Goal: Information Seeking & Learning: Check status

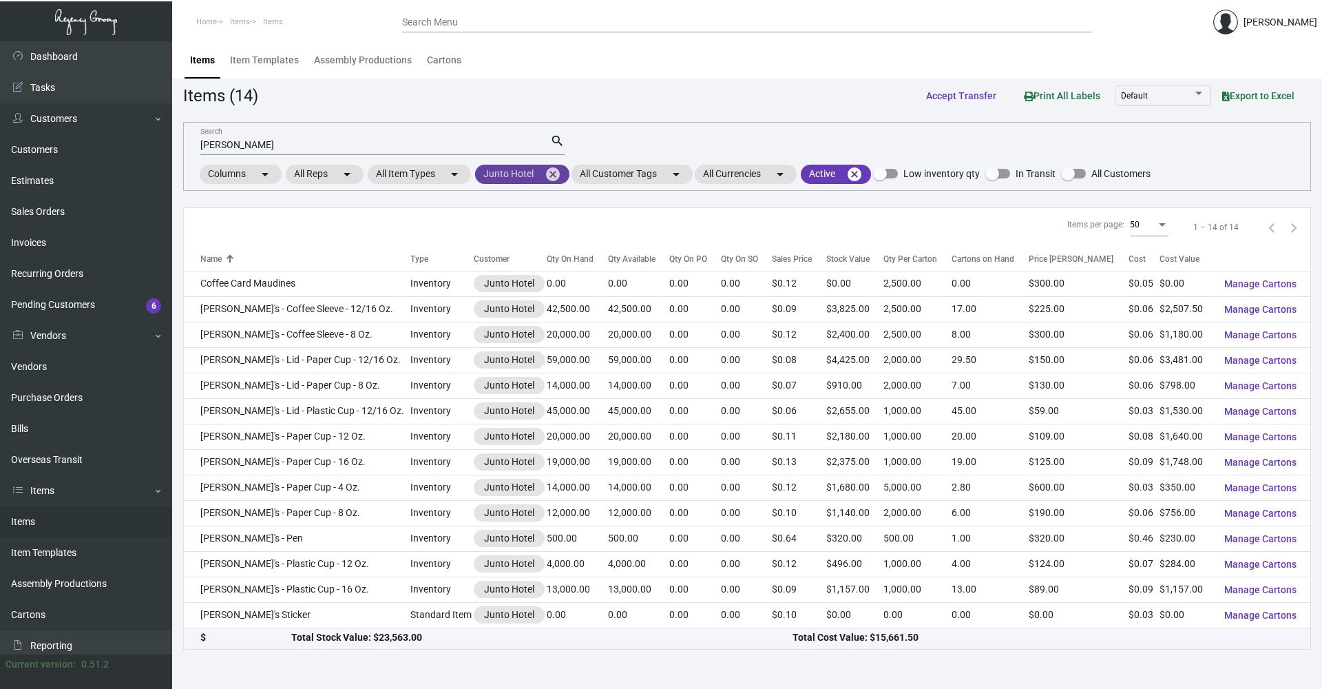
click at [550, 173] on mat-icon "cancel" at bounding box center [553, 174] width 17 height 17
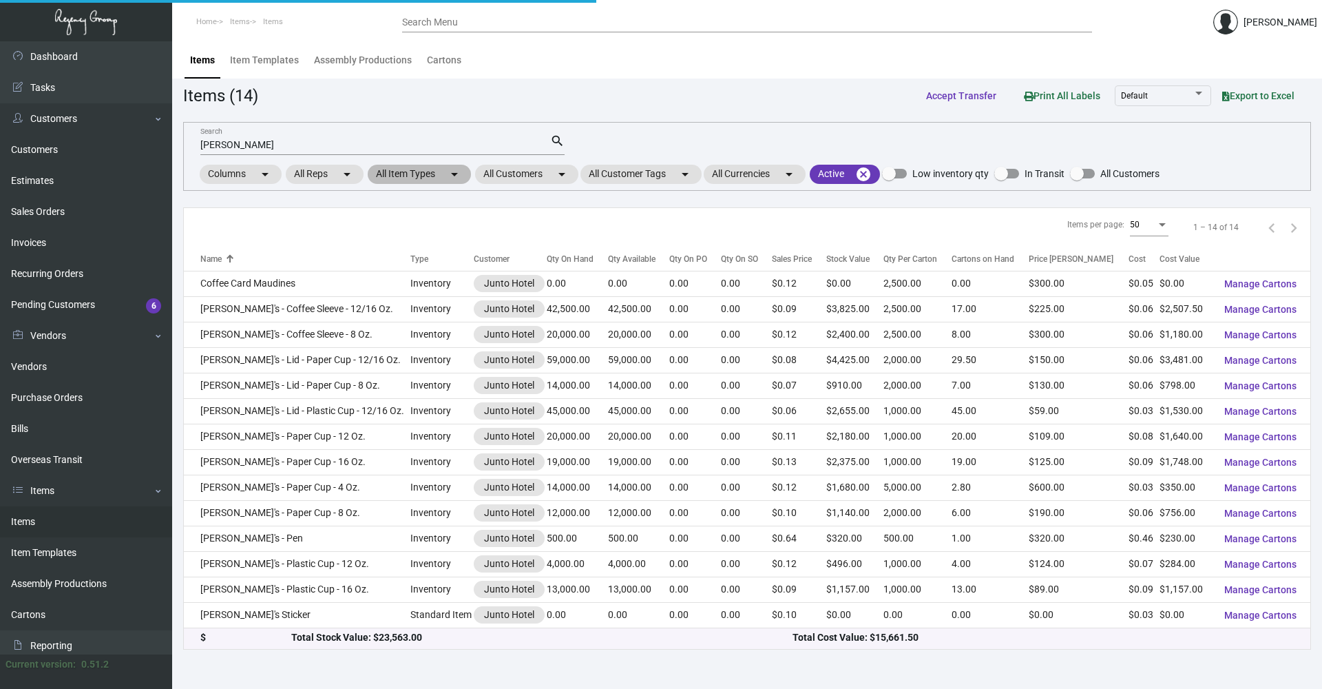
drag, startPoint x: 467, startPoint y: 165, endPoint x: 469, endPoint y: 145, distance: 19.4
click at [467, 160] on div "[PERSON_NAME] Search search Columns arrow_drop_down All Reps arrow_drop_down Al…" at bounding box center [747, 156] width 1128 height 69
click at [469, 148] on input "[PERSON_NAME]" at bounding box center [375, 145] width 350 height 11
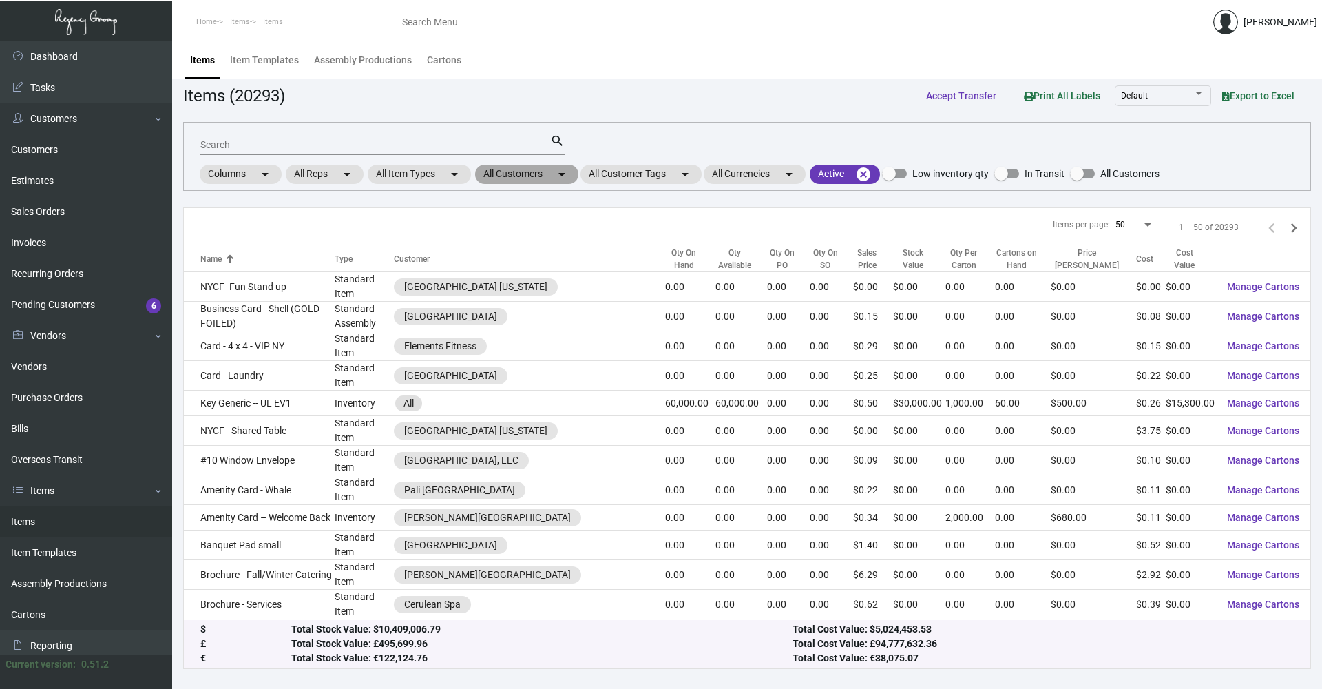
click at [516, 178] on mat-chip "All Customers arrow_drop_down" at bounding box center [526, 174] width 103 height 19
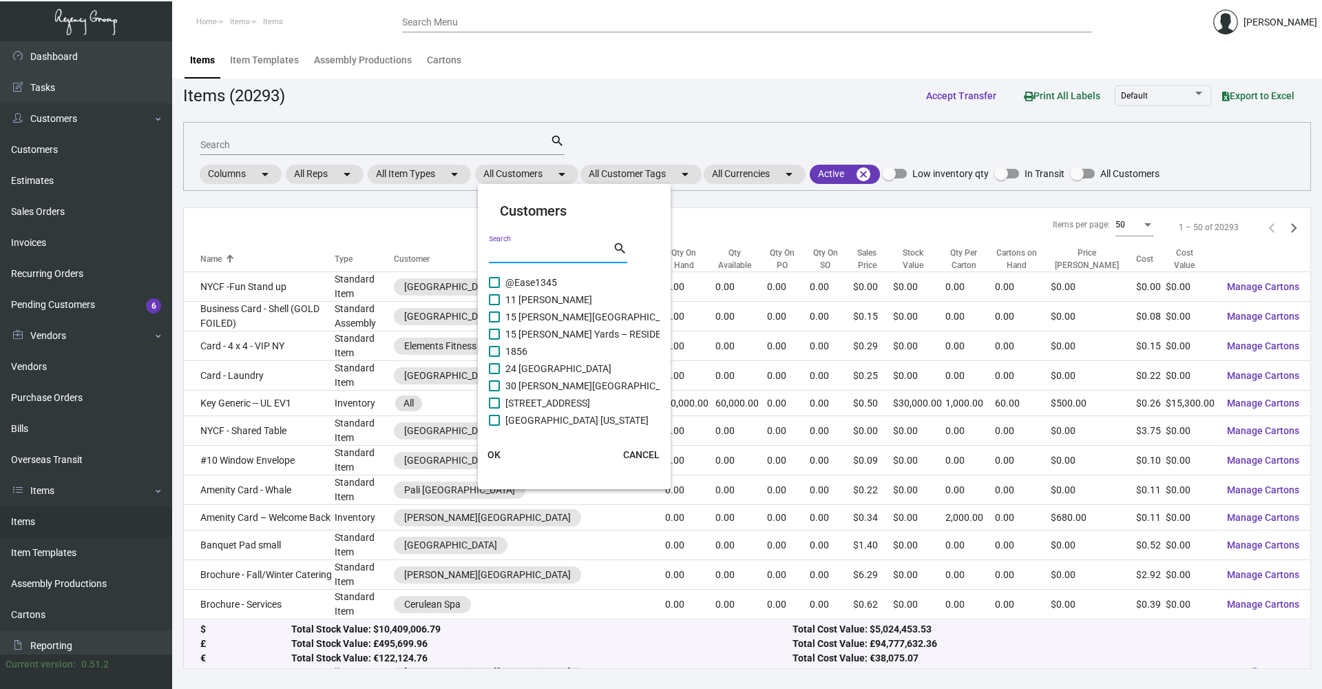
click at [532, 249] on input "Search" at bounding box center [551, 252] width 124 height 11
type input "inter"
drag, startPoint x: 596, startPoint y: 406, endPoint x: 601, endPoint y: 398, distance: 9.2
click at [598, 399] on span "Intercontinental [US_STATE][GEOGRAPHIC_DATA]" at bounding box center [610, 403] width 211 height 17
click at [494, 408] on input "Intercontinental [US_STATE][GEOGRAPHIC_DATA]" at bounding box center [494, 408] width 1 height 1
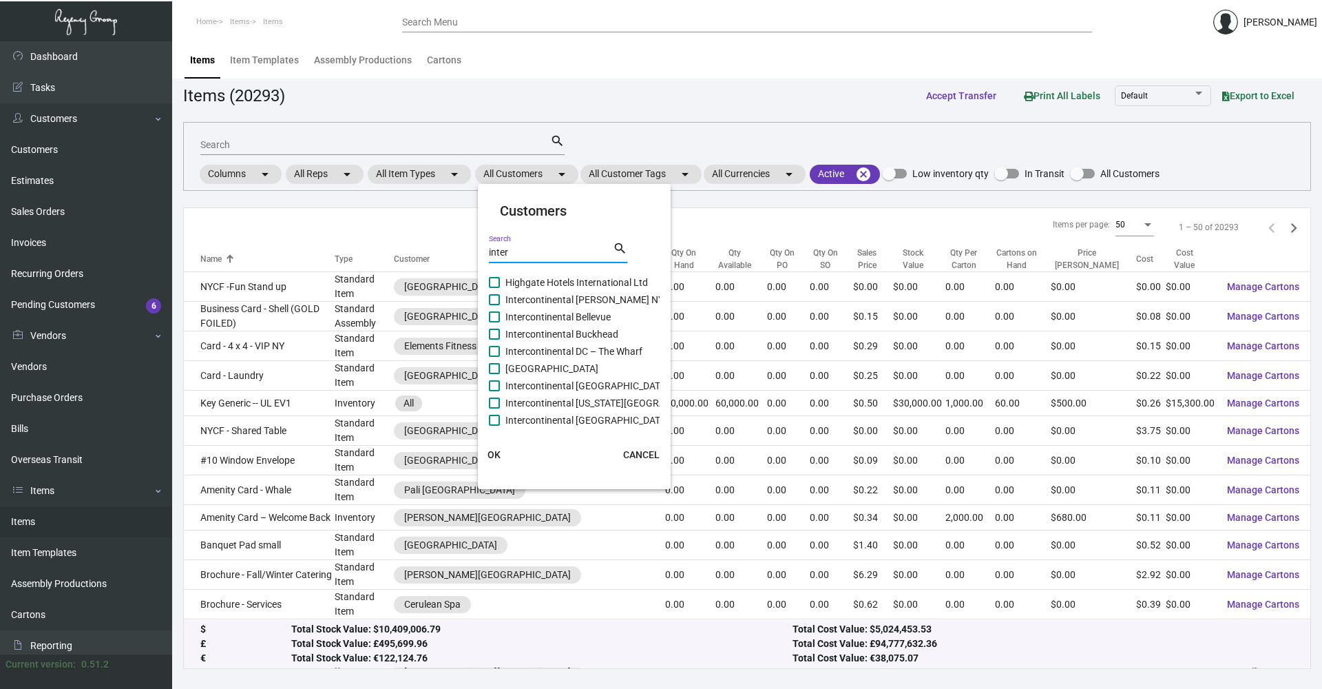
checkbox input "true"
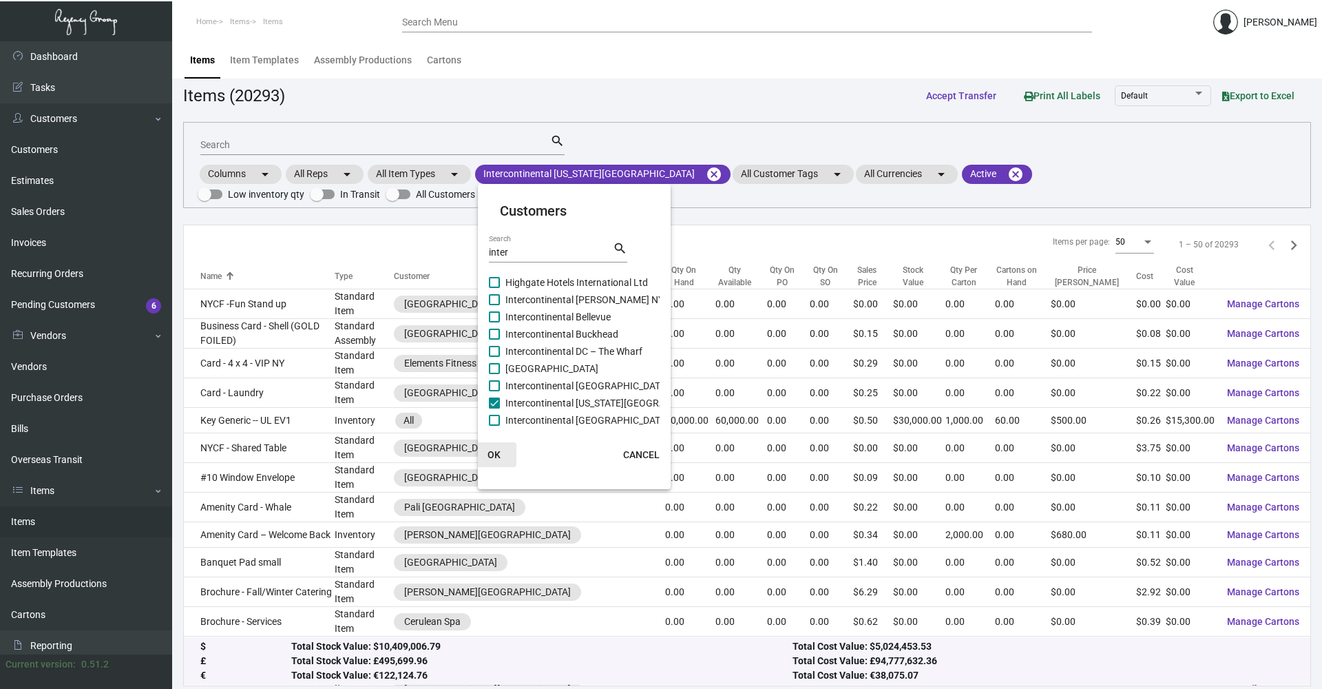
click at [506, 452] on button "OK" at bounding box center [494, 454] width 44 height 25
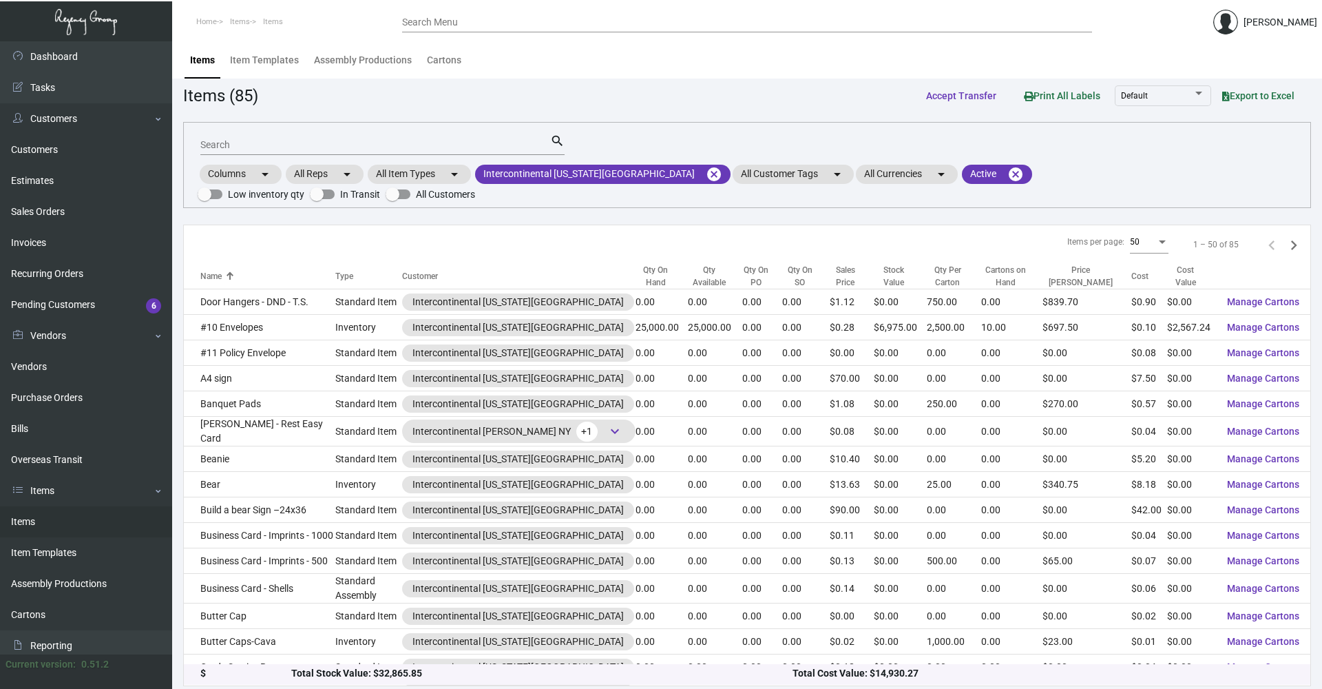
click at [338, 149] on input "Search" at bounding box center [375, 145] width 350 height 11
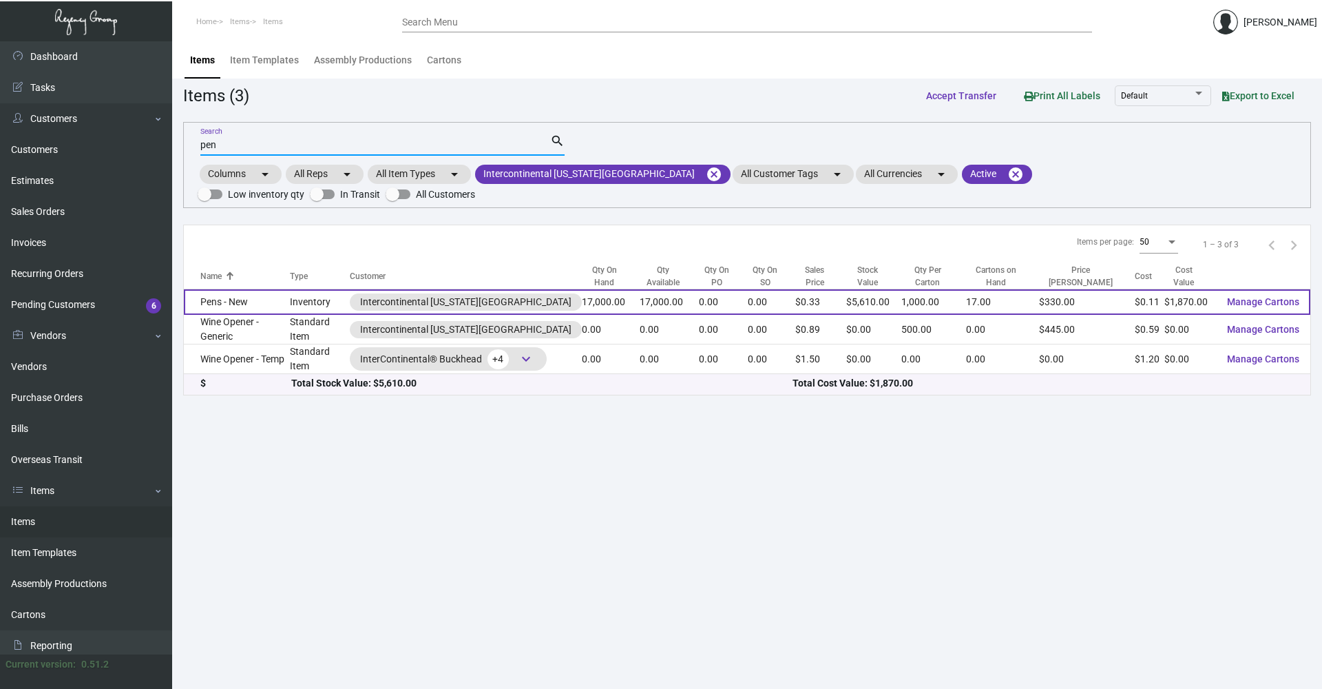
type input "pen"
click at [323, 289] on td "Inventory" at bounding box center [320, 301] width 60 height 25
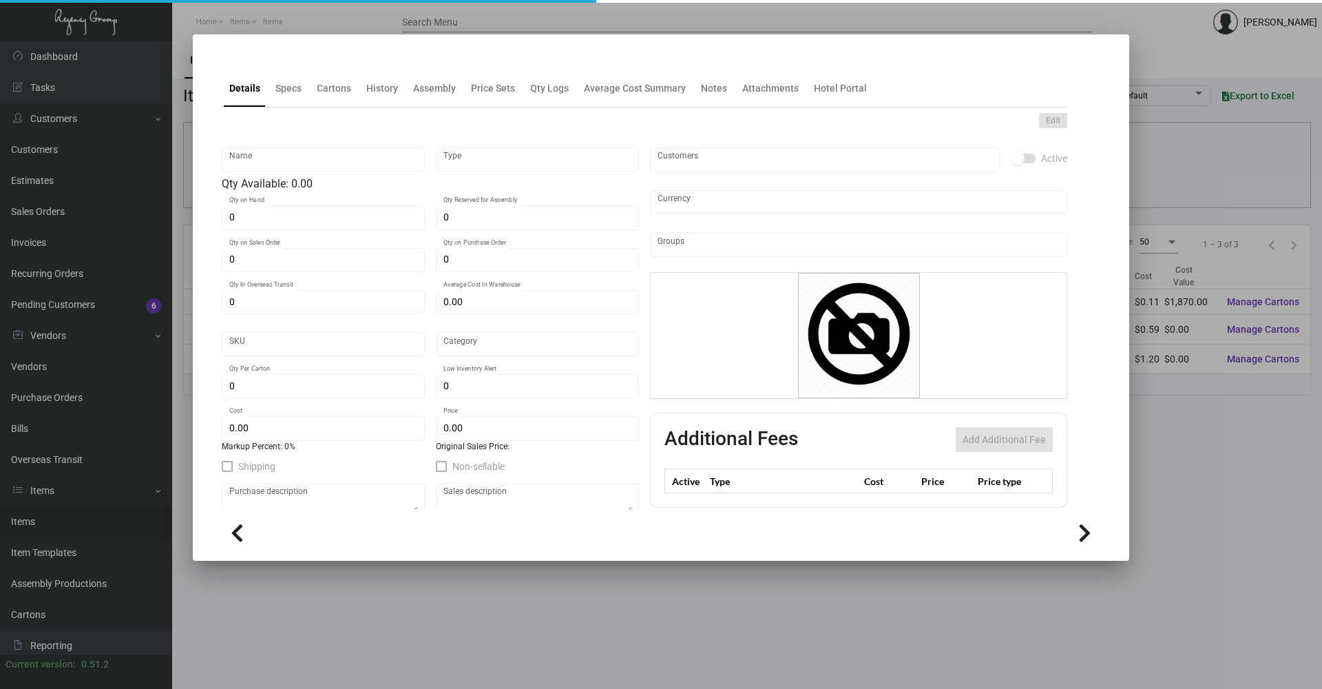
type input "Pens - New"
type input "Inventory"
type input "17,000"
type input "$ 0.11"
type input "Standard"
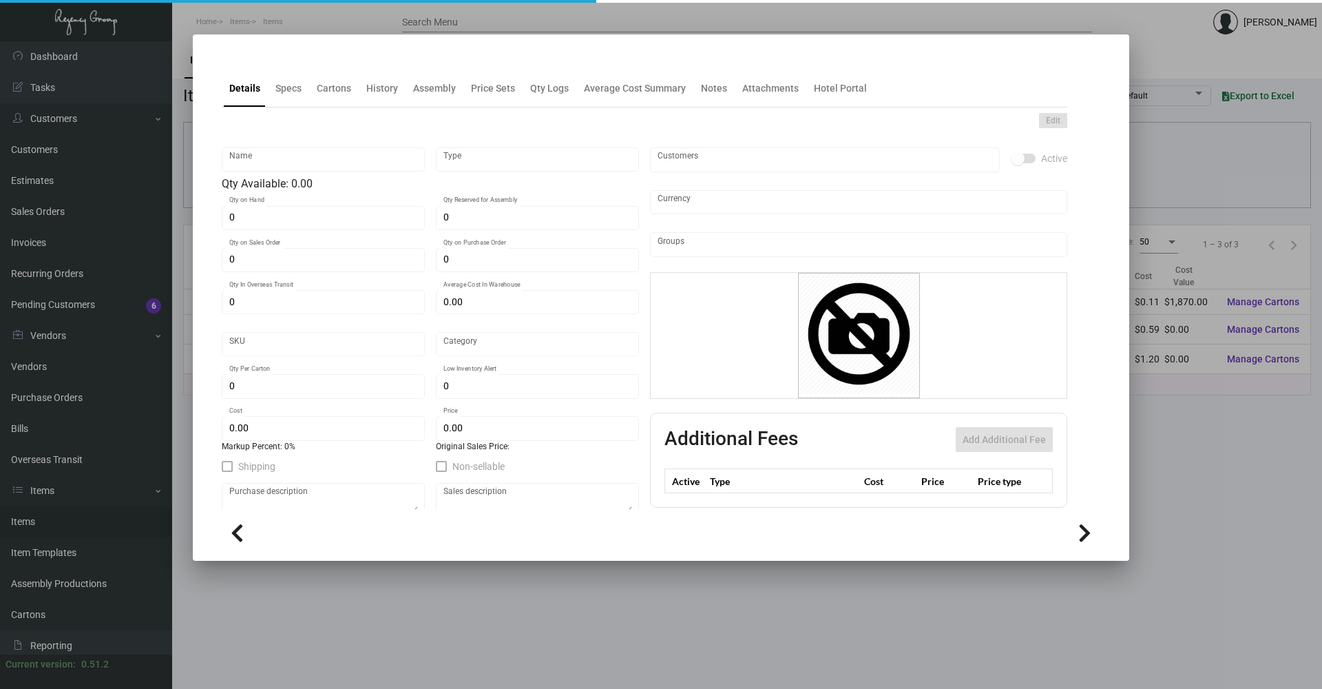
type input "1,000"
type input "5,000"
type input "$ 0.11"
type input "$ 0.33"
checkbox input "true"
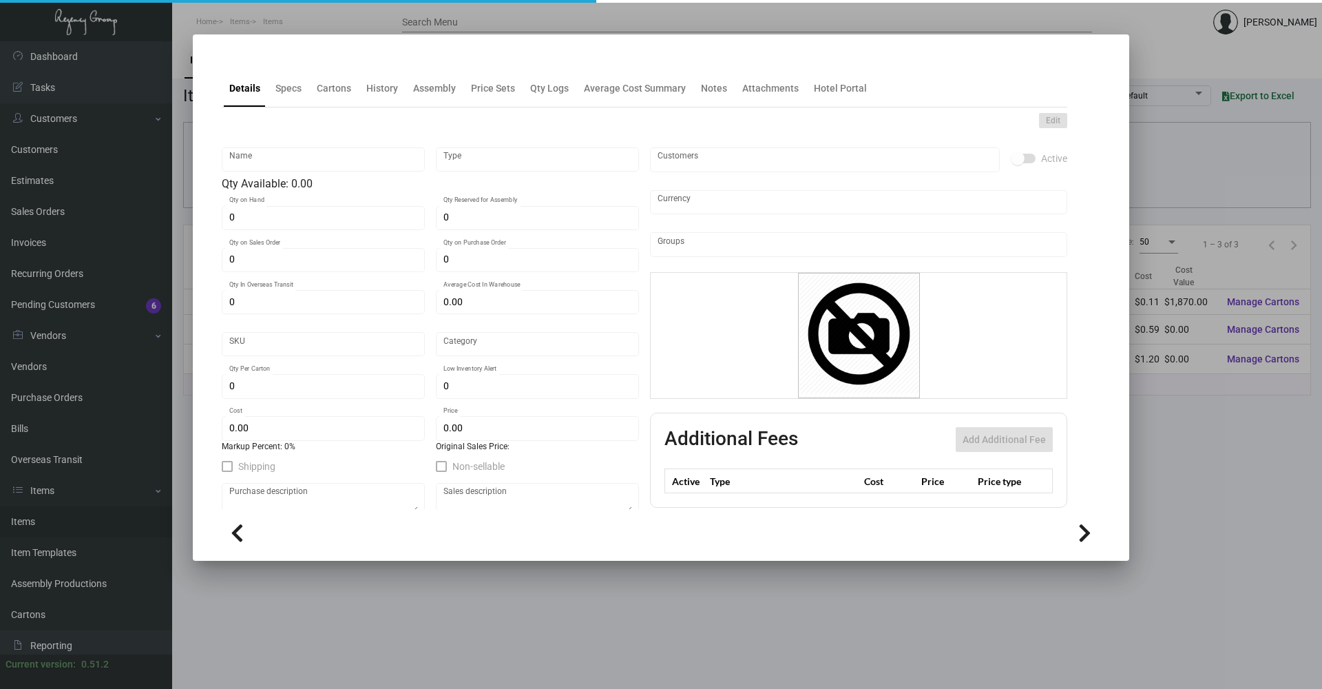
checkbox input "true"
type input "United States Dollar $"
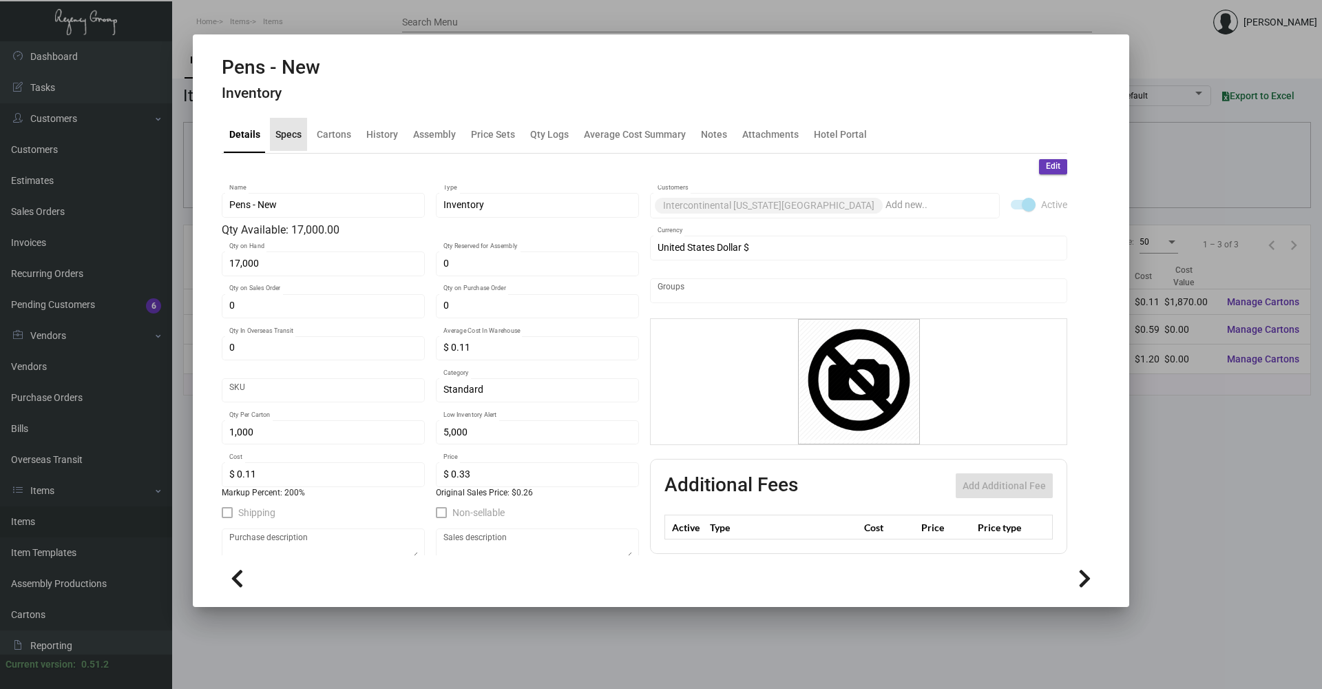
click at [291, 147] on div "Specs" at bounding box center [288, 134] width 37 height 33
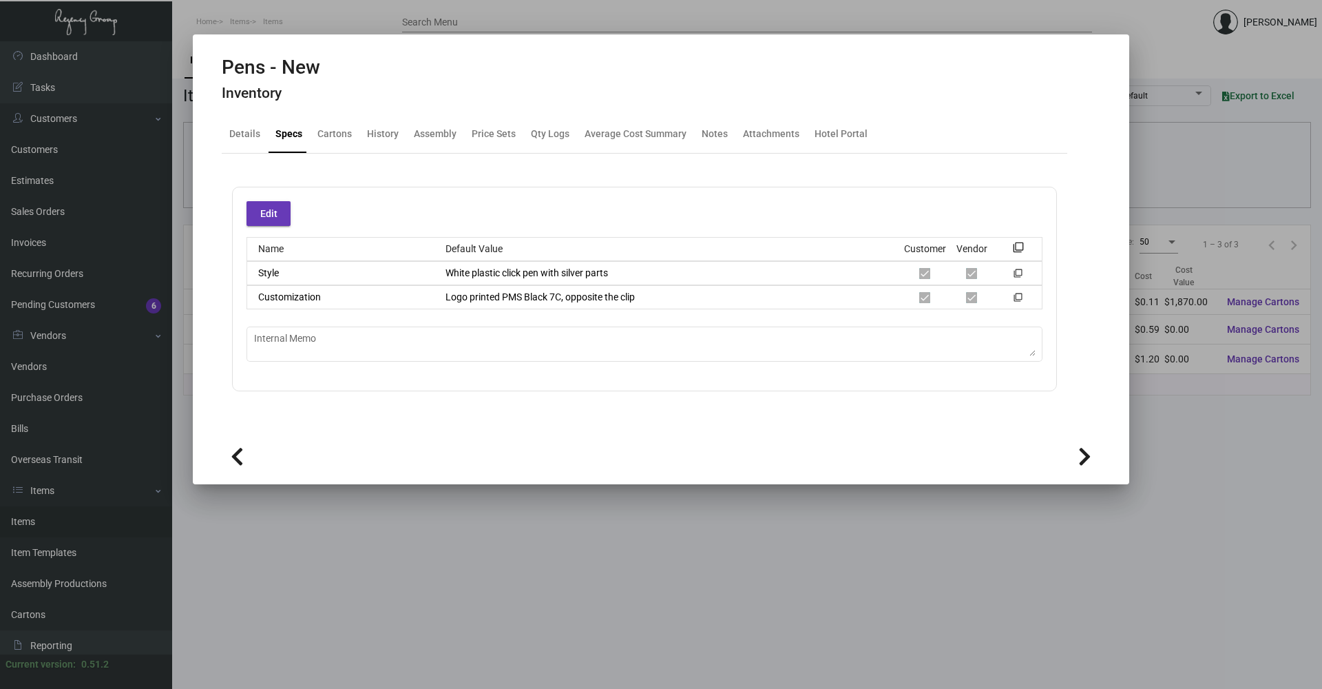
click at [474, 477] on div at bounding box center [661, 455] width 879 height 47
click at [548, 555] on div at bounding box center [661, 344] width 1322 height 689
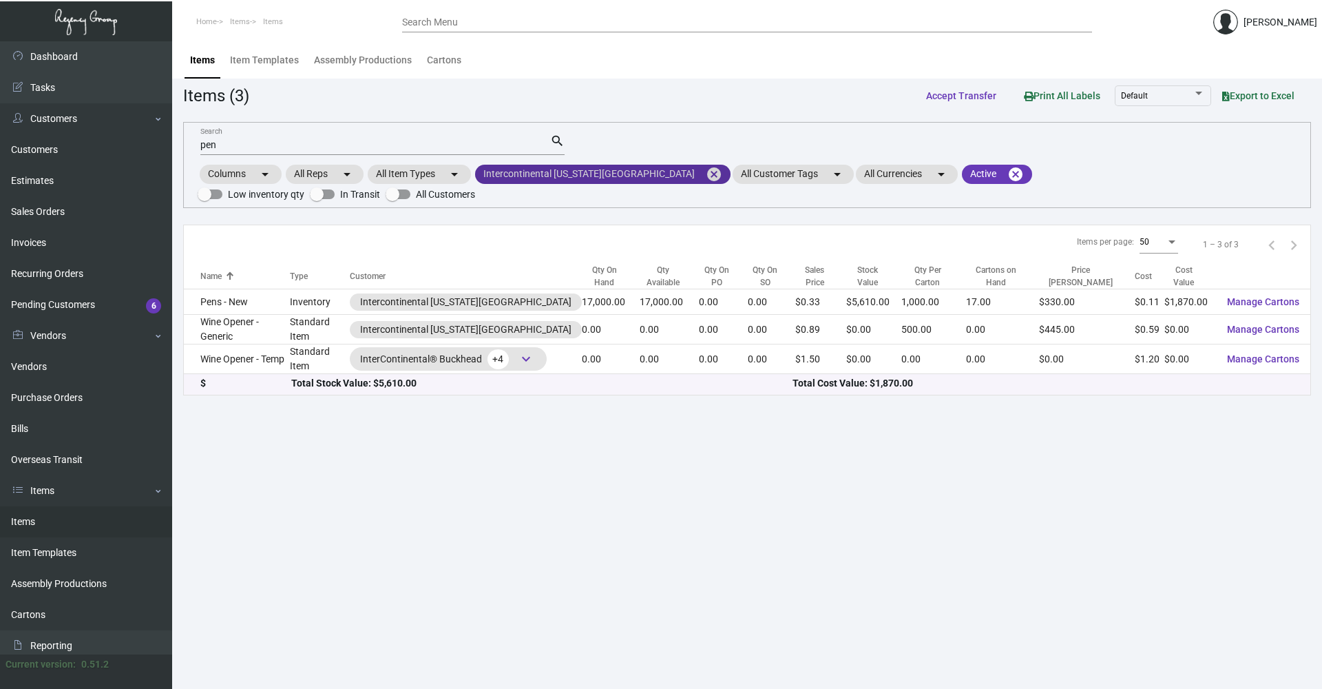
click at [706, 173] on mat-icon "cancel" at bounding box center [714, 174] width 17 height 17
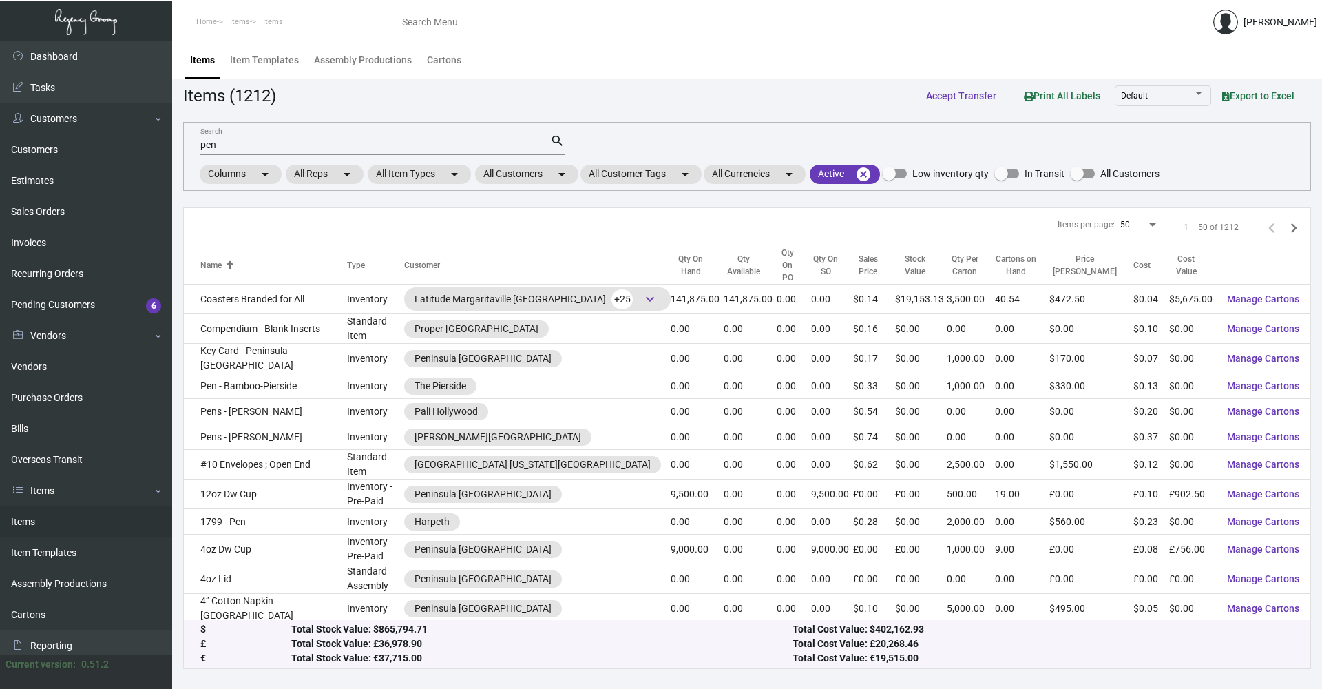
click at [481, 161] on mat-form-field "pen Search search" at bounding box center [382, 144] width 364 height 43
click at [481, 155] on mat-form-field "pen Search search" at bounding box center [382, 144] width 364 height 43
click at [484, 144] on input "pen" at bounding box center [375, 145] width 350 height 11
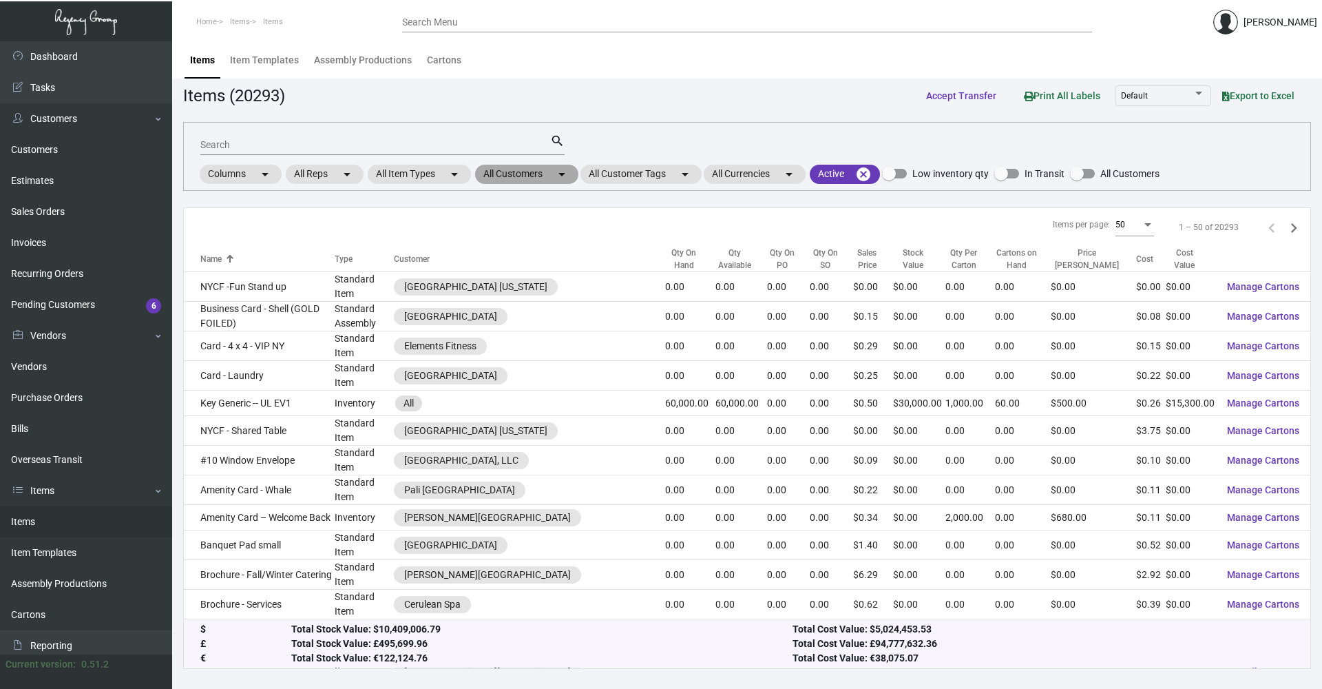
click at [502, 182] on mat-chip "All Customers arrow_drop_down" at bounding box center [526, 174] width 103 height 19
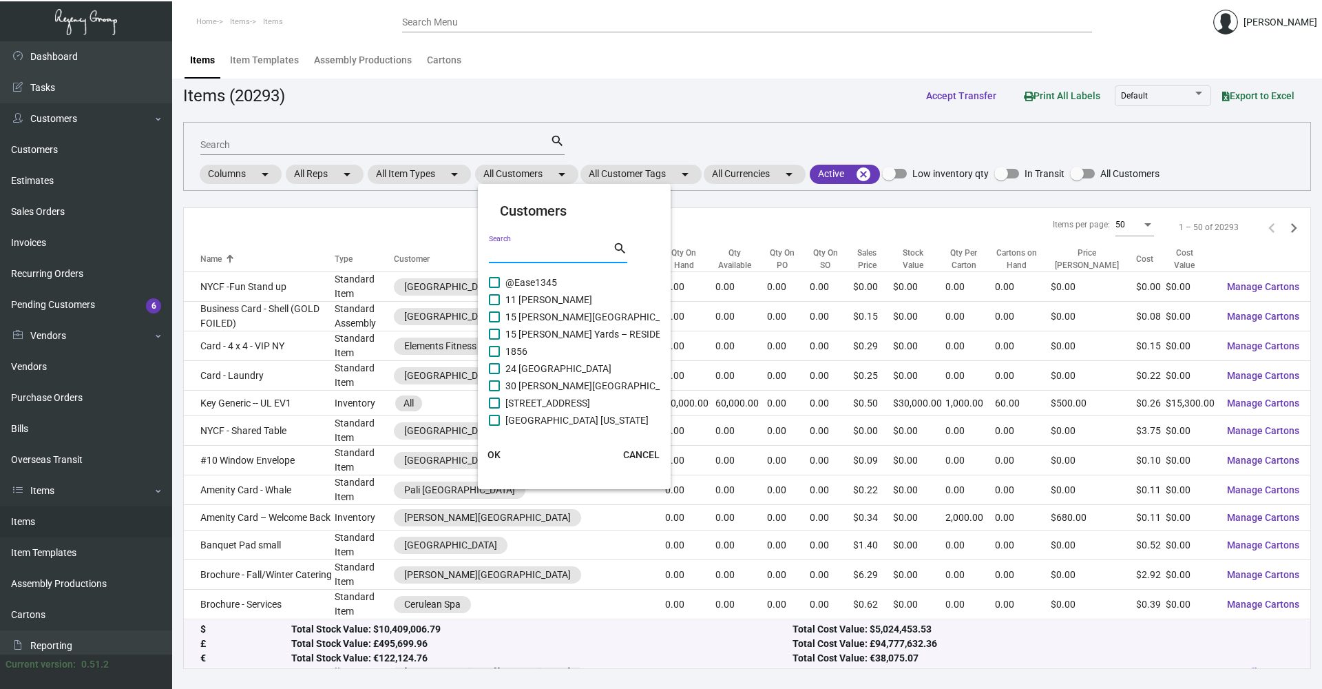
click at [550, 255] on input "Search" at bounding box center [551, 252] width 124 height 11
type input "mandarin ori"
click at [567, 278] on span "Mandarin Oriental Boston" at bounding box center [560, 282] width 110 height 17
click at [494, 288] on input "Mandarin Oriental Boston" at bounding box center [494, 288] width 1 height 1
checkbox input "true"
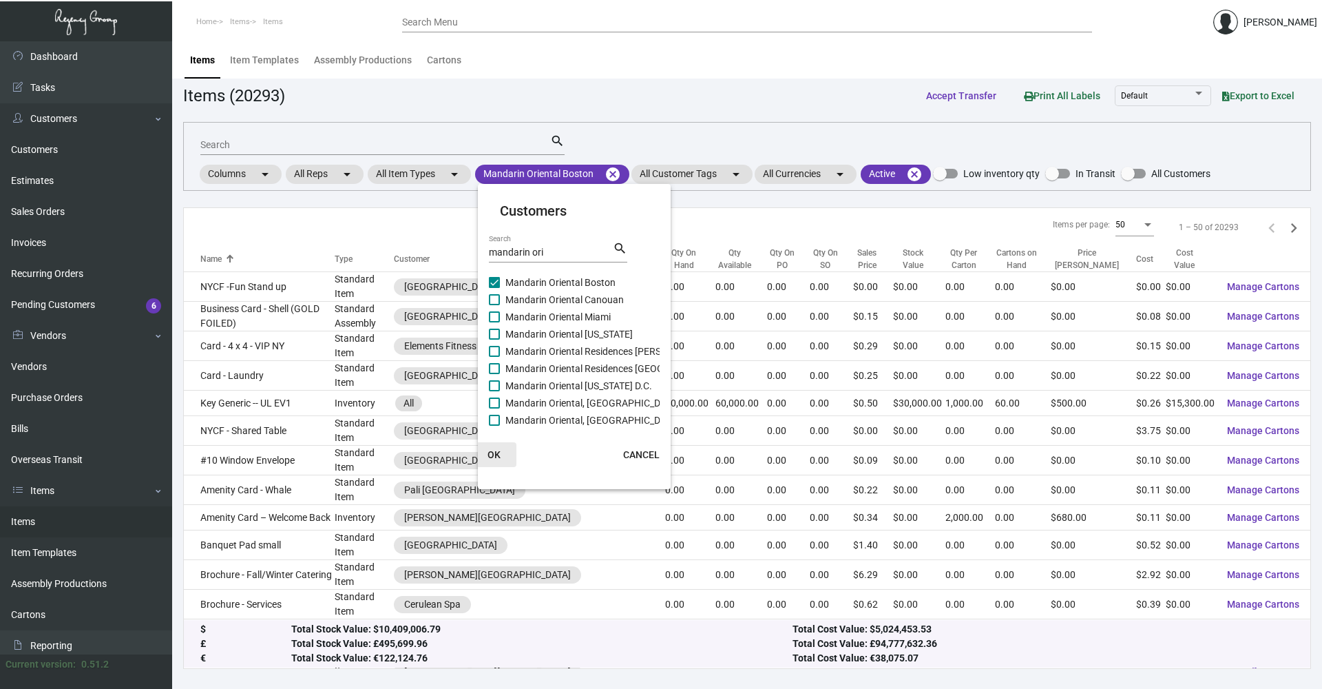
click at [487, 453] on button "OK" at bounding box center [494, 454] width 44 height 25
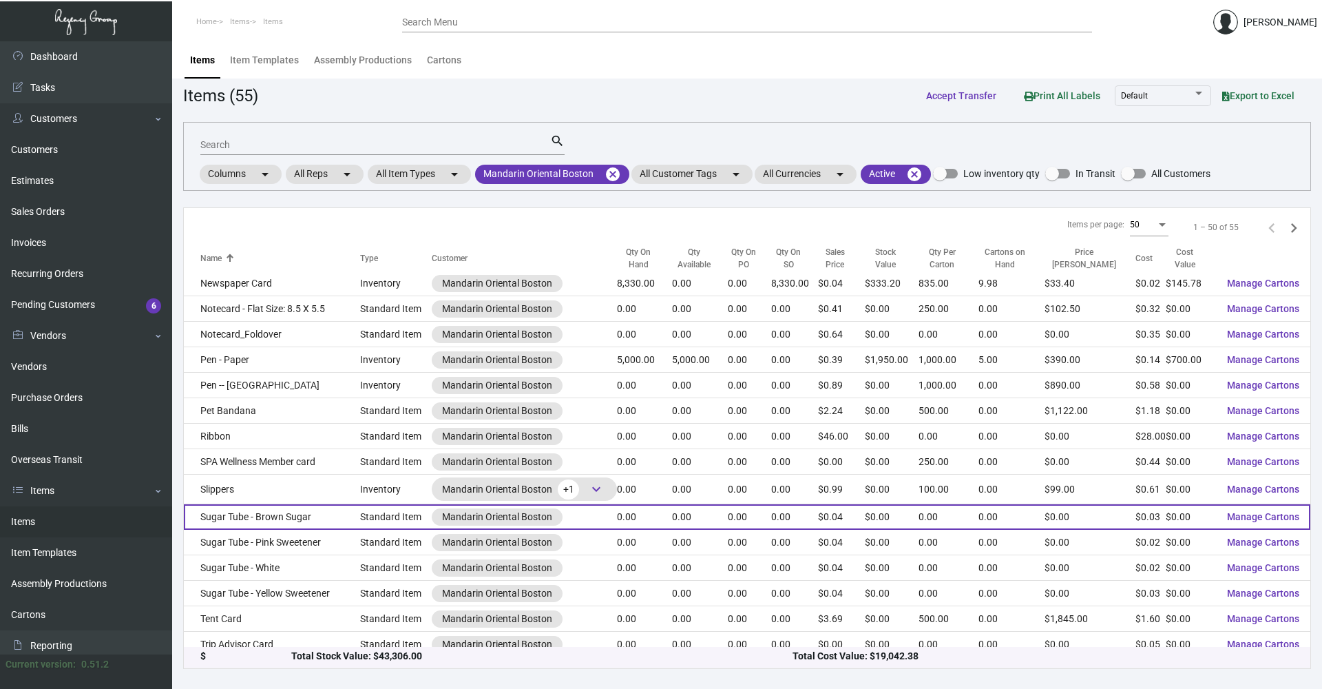
scroll to position [923, 0]
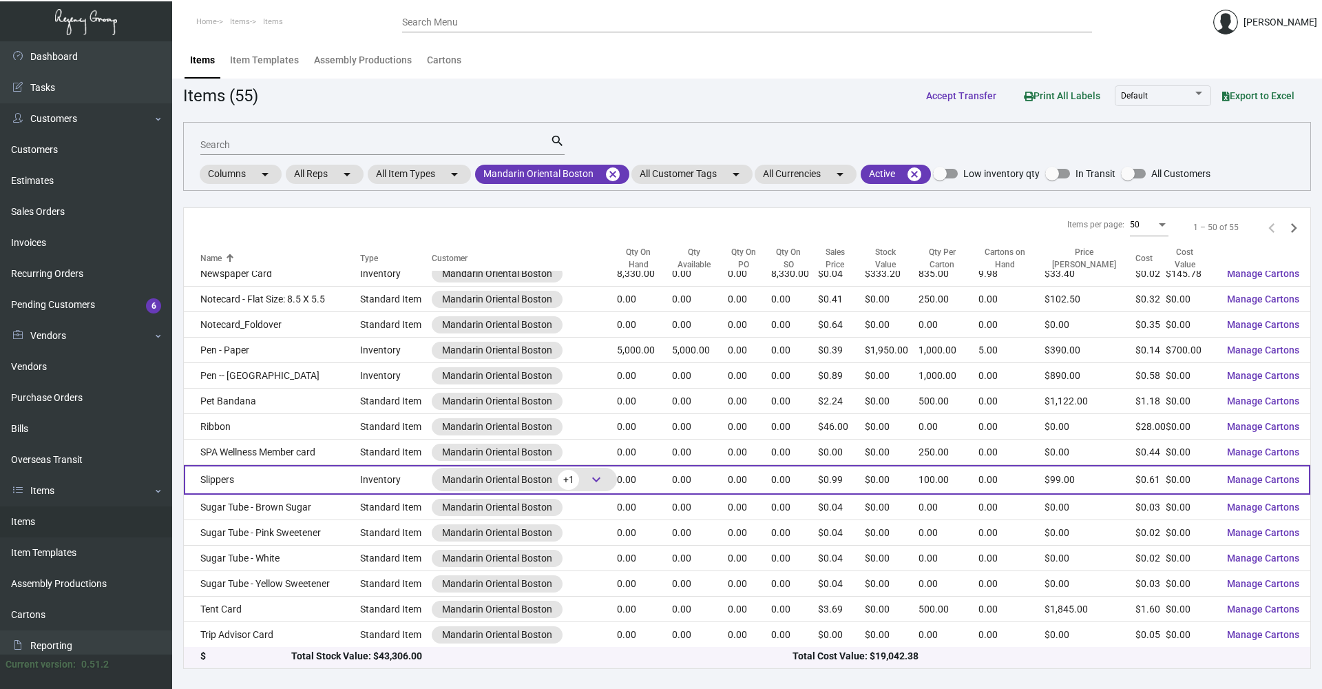
click at [279, 483] on td "Slippers" at bounding box center [272, 480] width 176 height 30
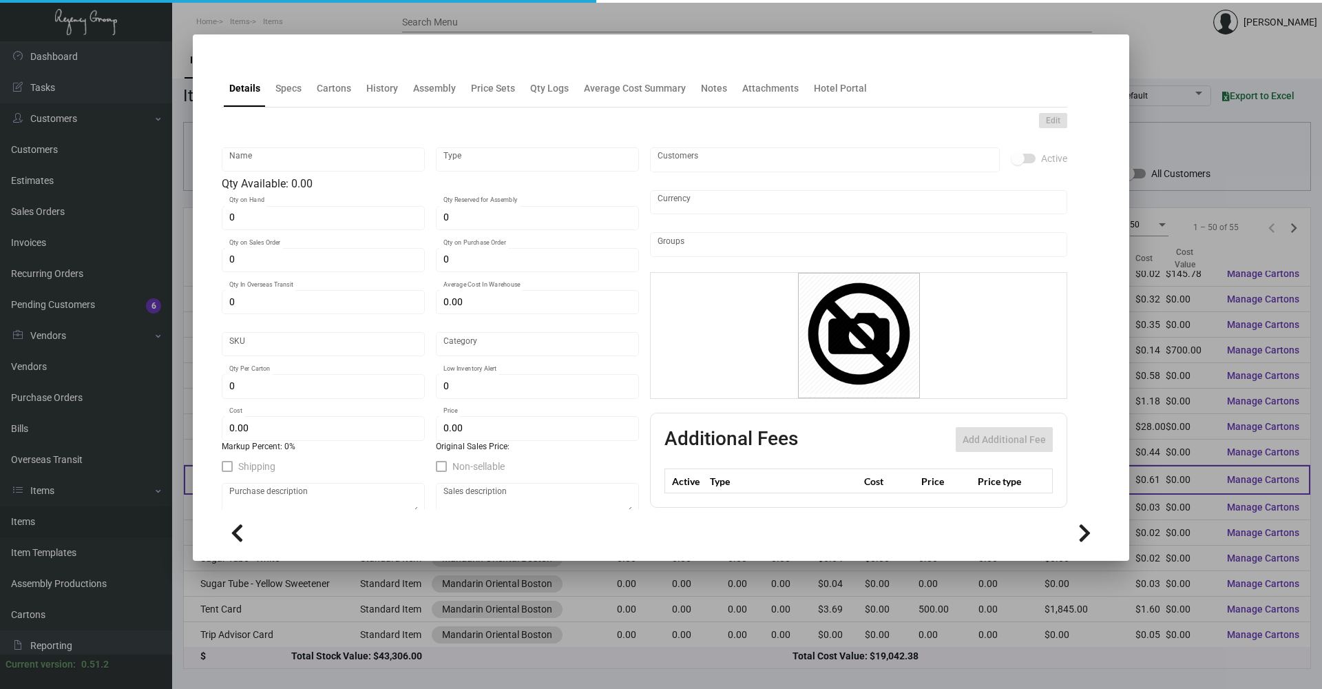
type input "Slippers"
type input "Inventory"
type input "$ 0.00"
type input "MOB-SLIP"
type input "Standard"
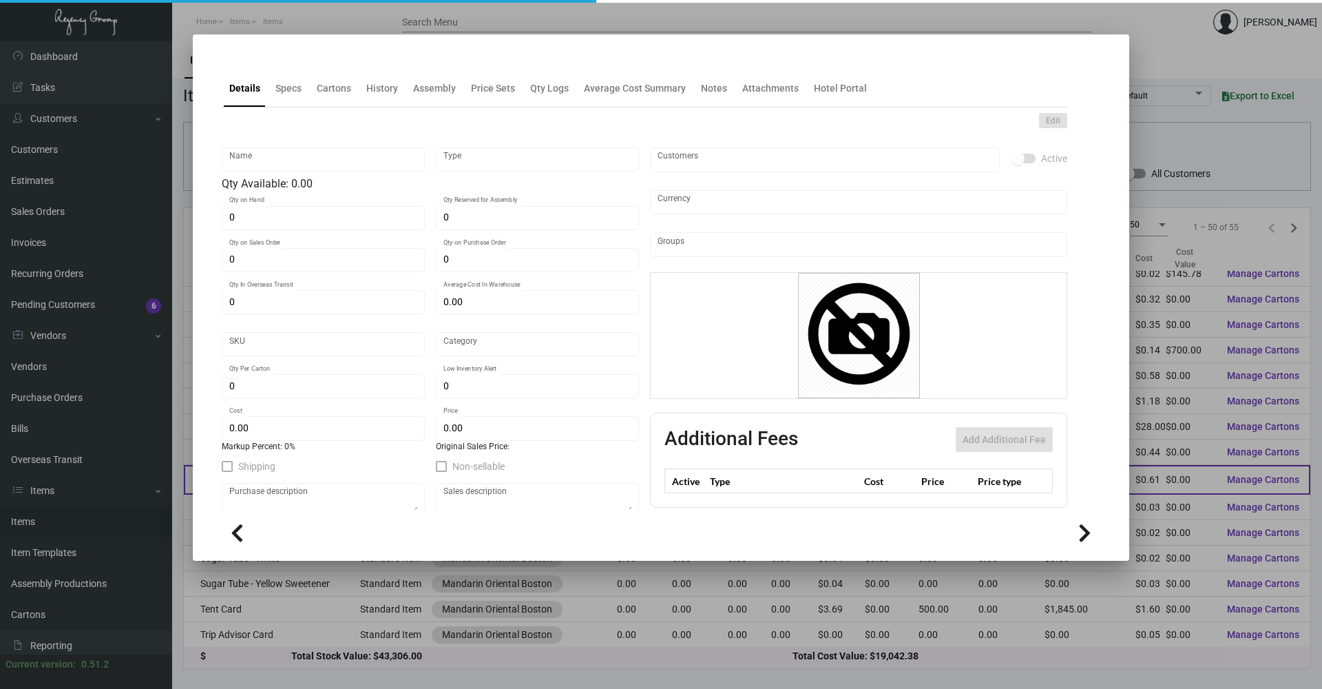
type input "100"
type input "2,500"
type input "$ 0.605"
type input "$ 0.99"
checkbox input "true"
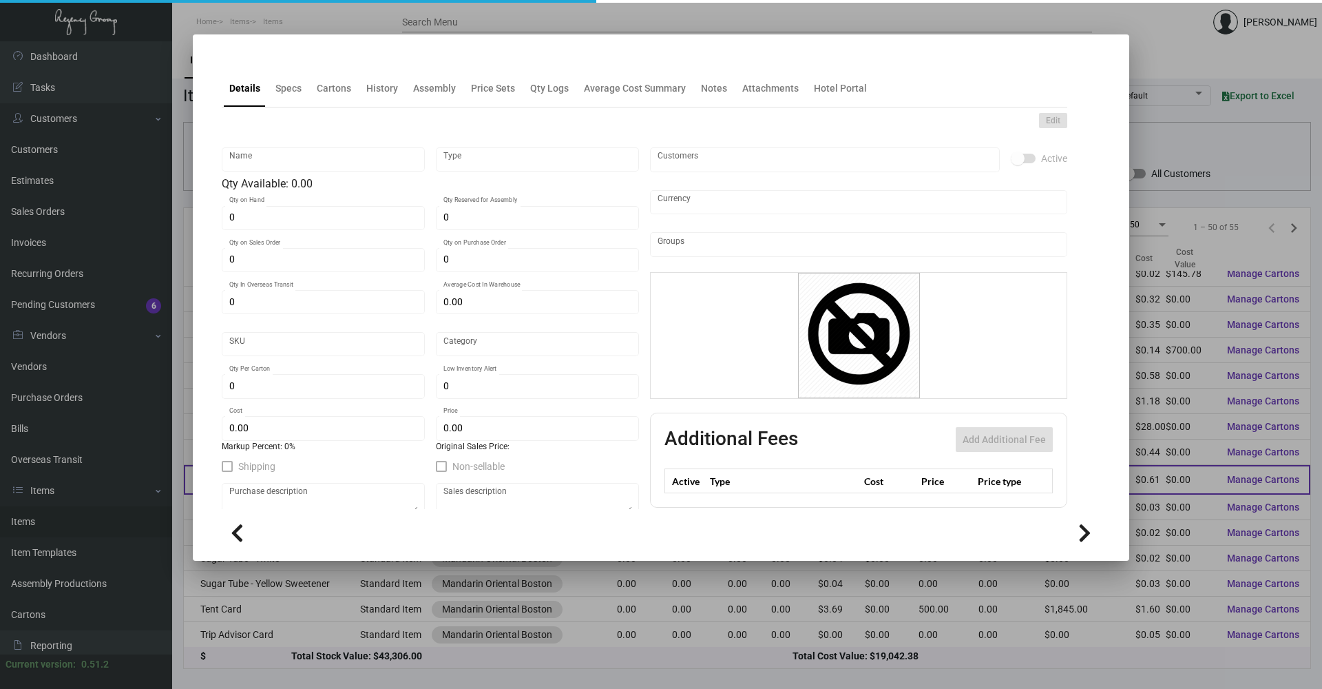
checkbox input "true"
type input "United States Dollar $"
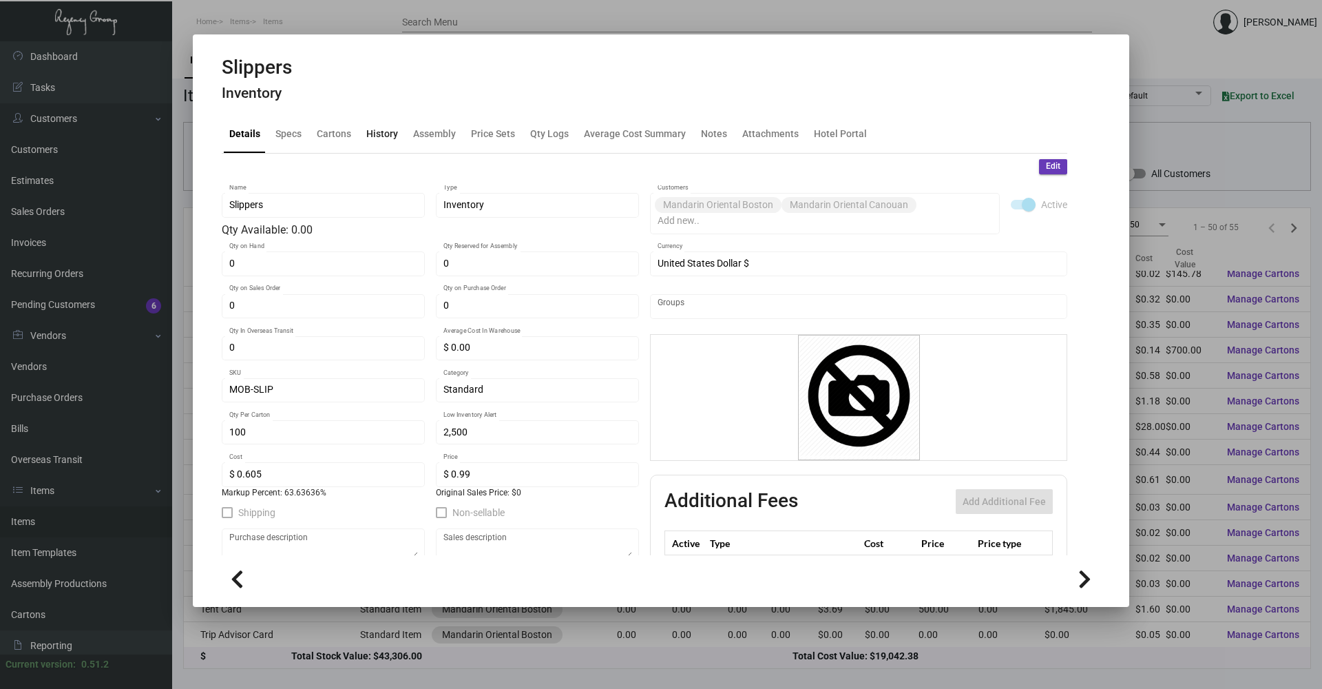
click at [376, 134] on div "History" at bounding box center [382, 134] width 32 height 14
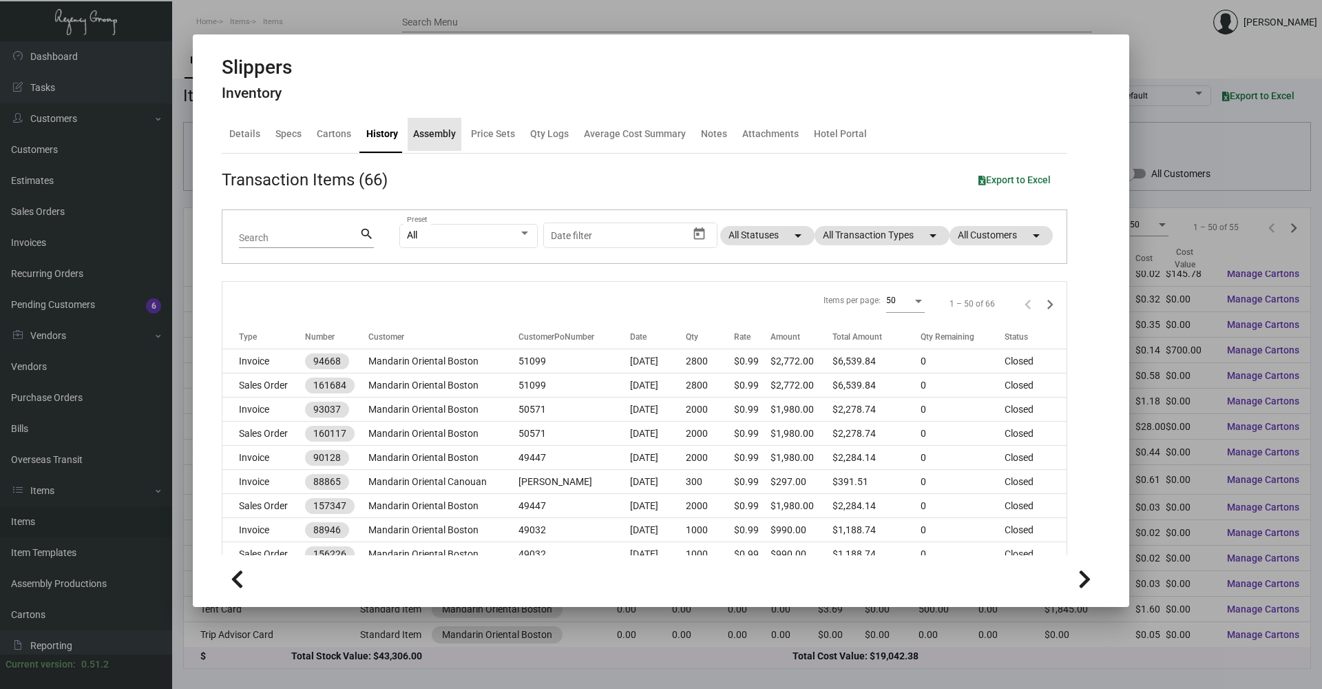
click at [446, 136] on div "Assembly" at bounding box center [434, 134] width 43 height 14
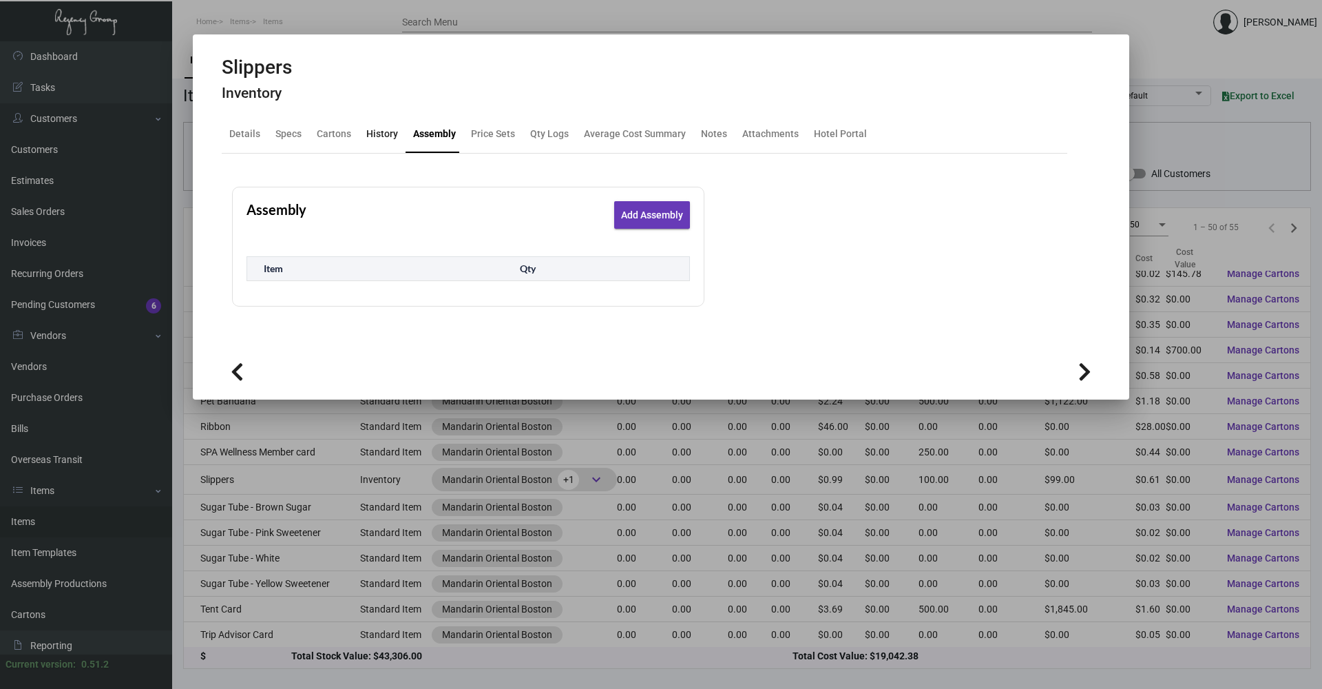
click at [370, 121] on div "History" at bounding box center [382, 134] width 43 height 33
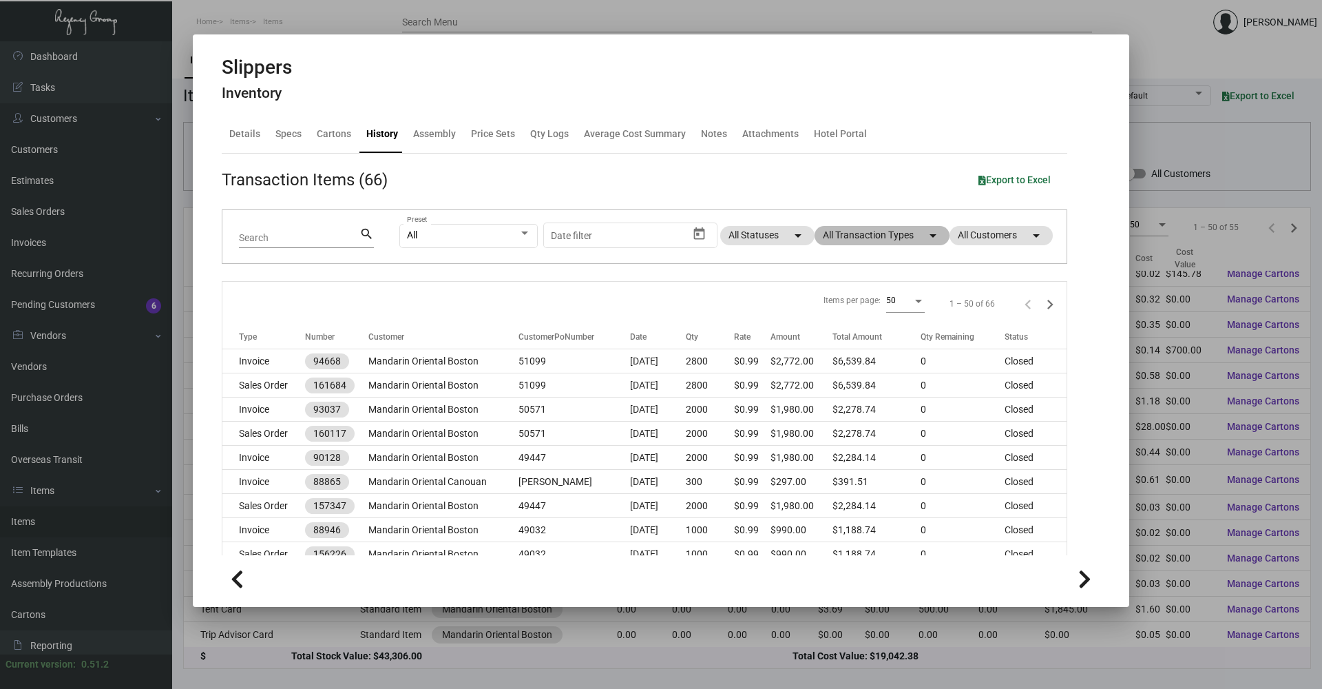
click at [875, 230] on mat-chip "All Transaction Types arrow_drop_down" at bounding box center [882, 235] width 135 height 19
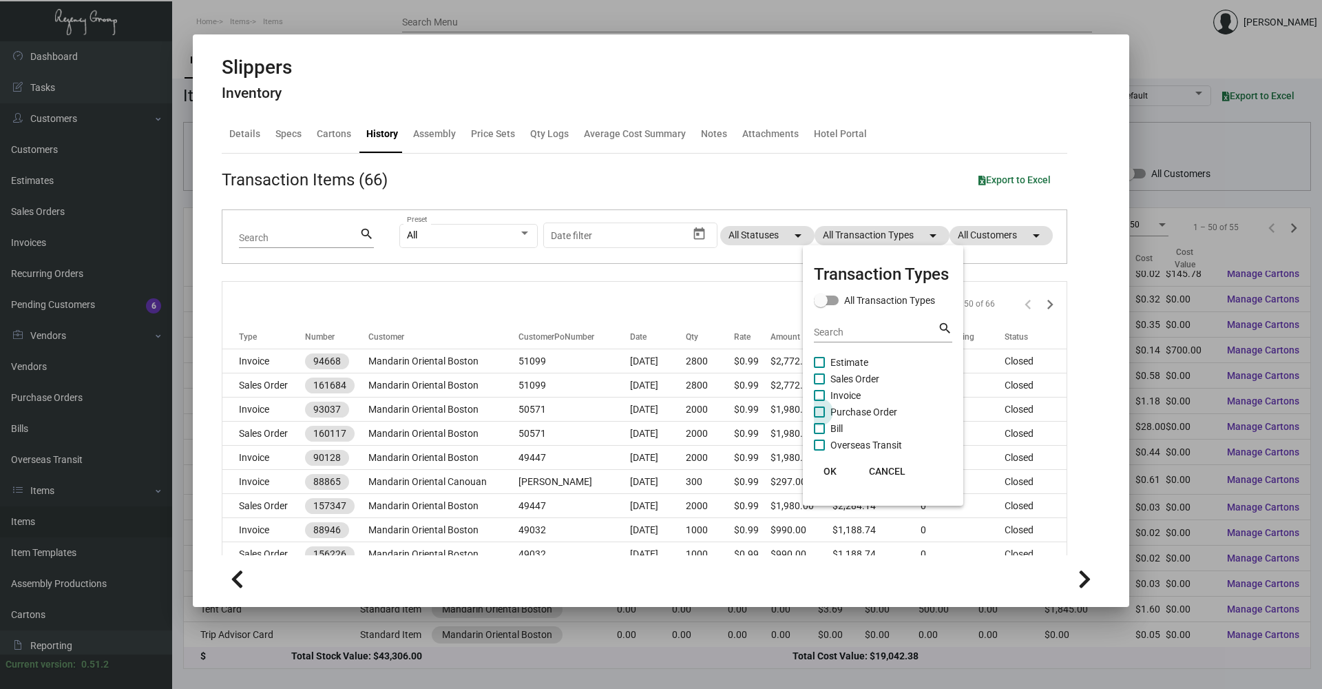
click at [862, 406] on span "Purchase Order" at bounding box center [864, 412] width 67 height 17
click at [819, 417] on input "Purchase Order" at bounding box center [819, 417] width 1 height 1
checkbox input "true"
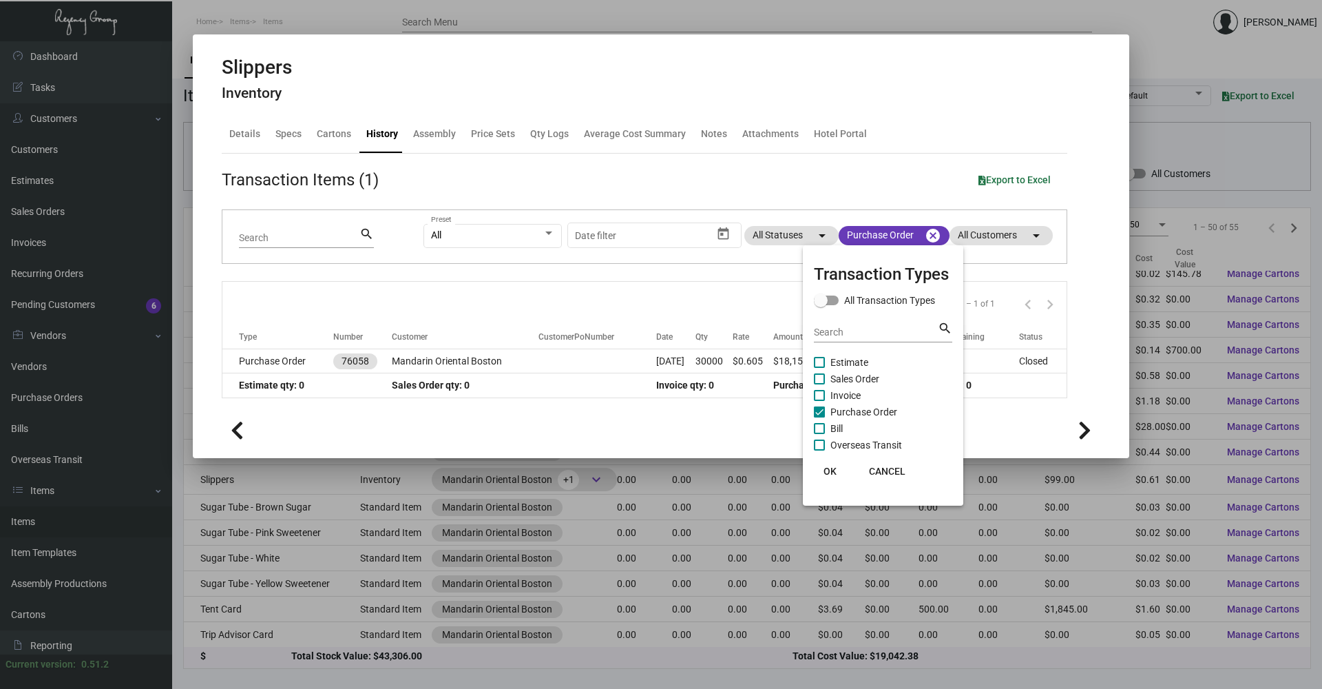
click at [852, 362] on span "Estimate" at bounding box center [850, 362] width 38 height 17
click at [819, 368] on input "Estimate" at bounding box center [819, 368] width 1 height 1
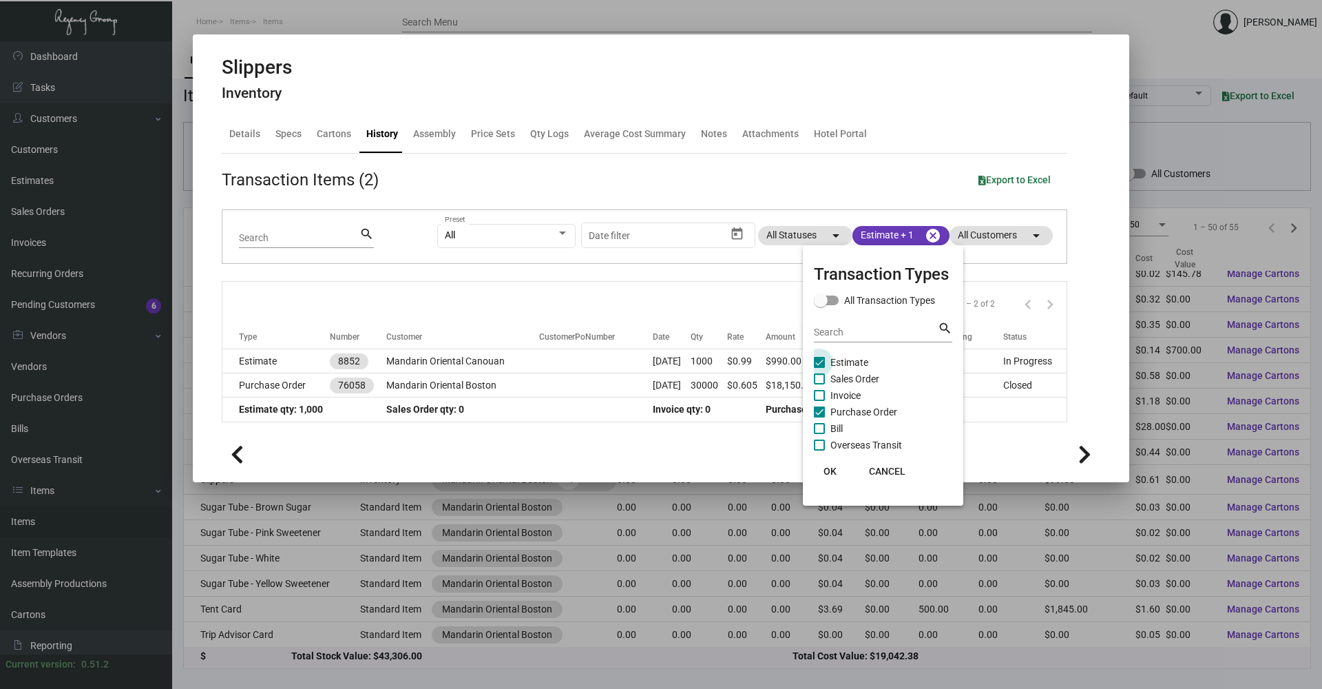
click at [852, 362] on span "Estimate" at bounding box center [850, 362] width 38 height 17
click at [819, 368] on input "Estimate" at bounding box center [819, 368] width 1 height 1
checkbox input "false"
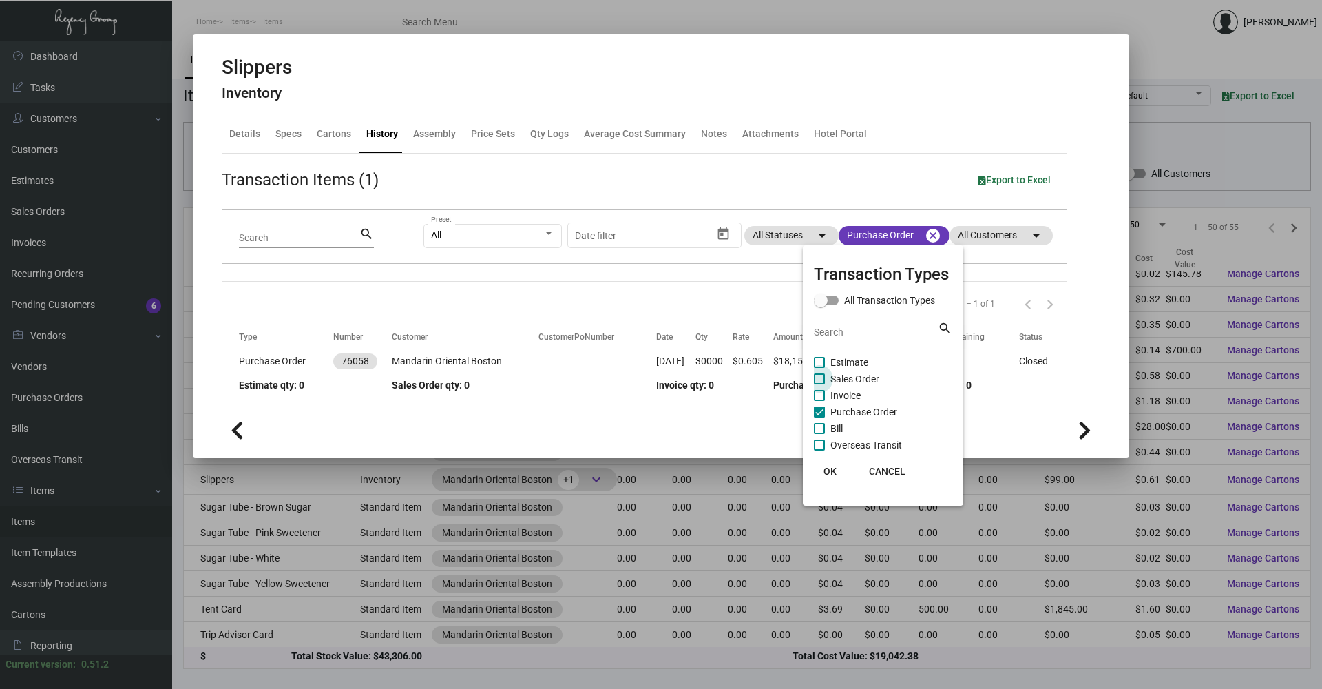
click at [850, 379] on span "Sales Order" at bounding box center [855, 378] width 49 height 17
click at [819, 384] on input "Sales Order" at bounding box center [819, 384] width 1 height 1
checkbox input "true"
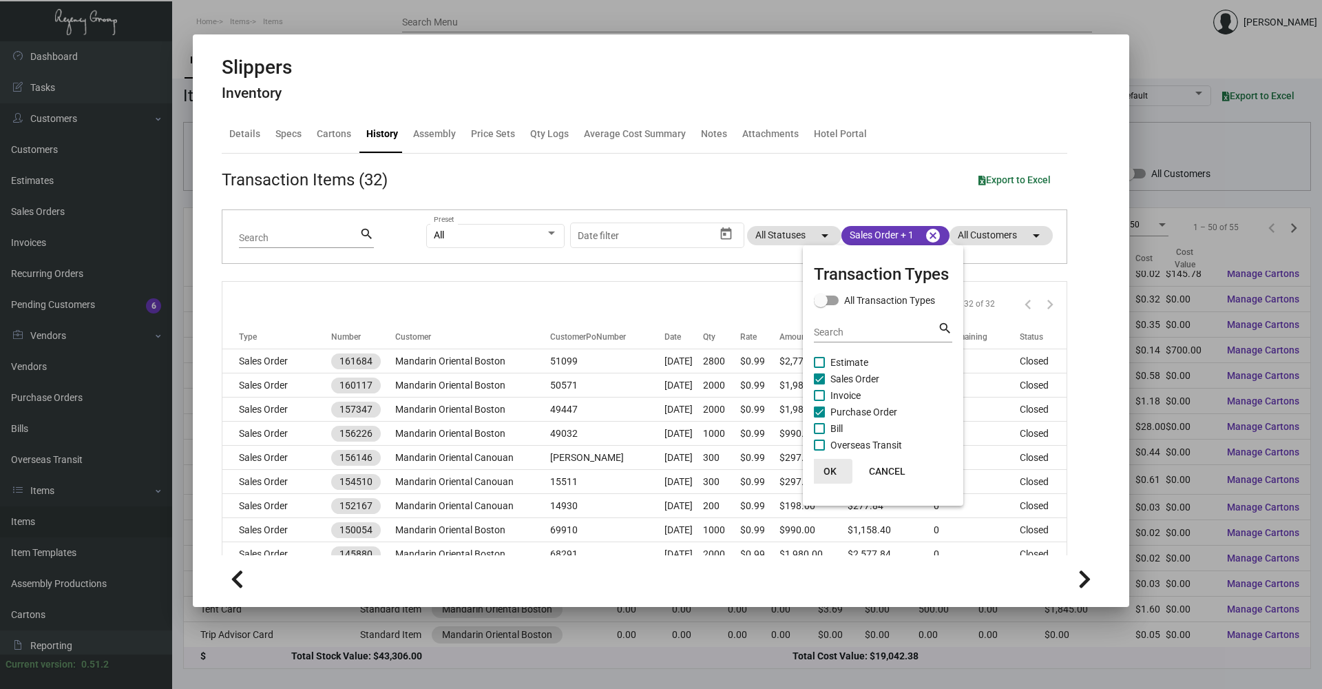
click at [838, 468] on button "OK" at bounding box center [830, 471] width 44 height 25
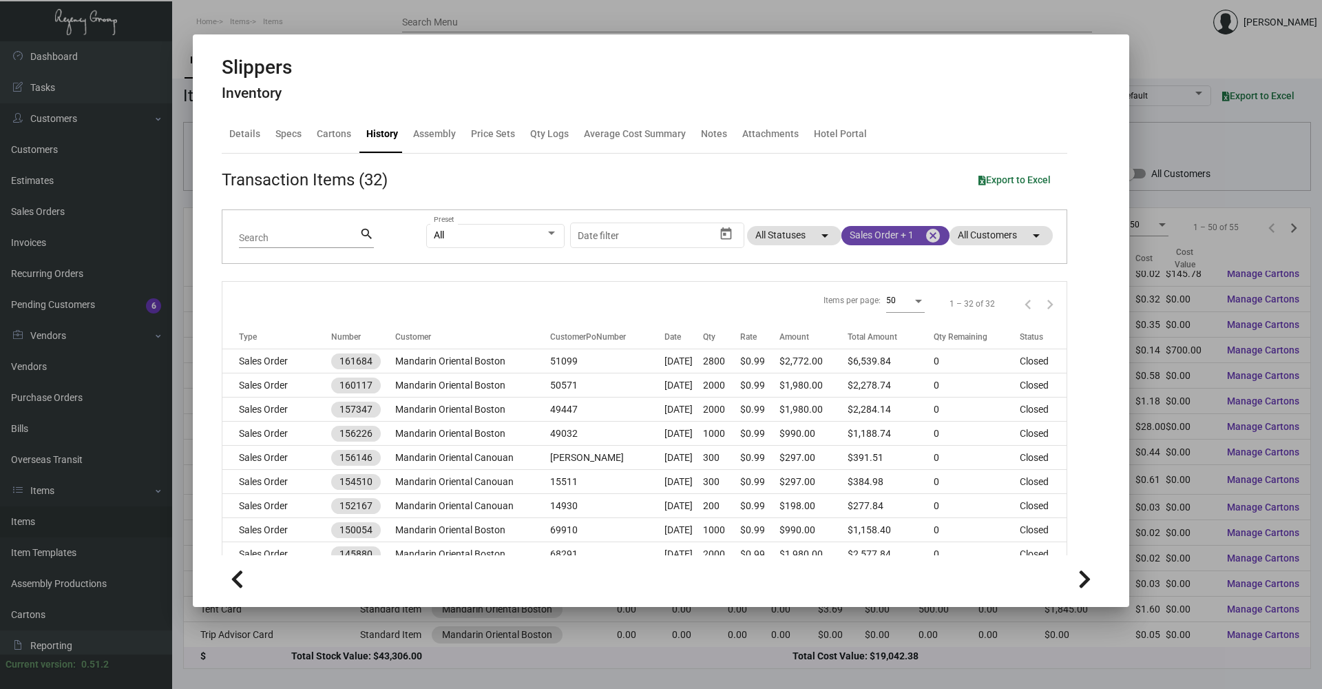
click at [888, 239] on mat-chip "Sales Order + 1 cancel" at bounding box center [896, 235] width 108 height 19
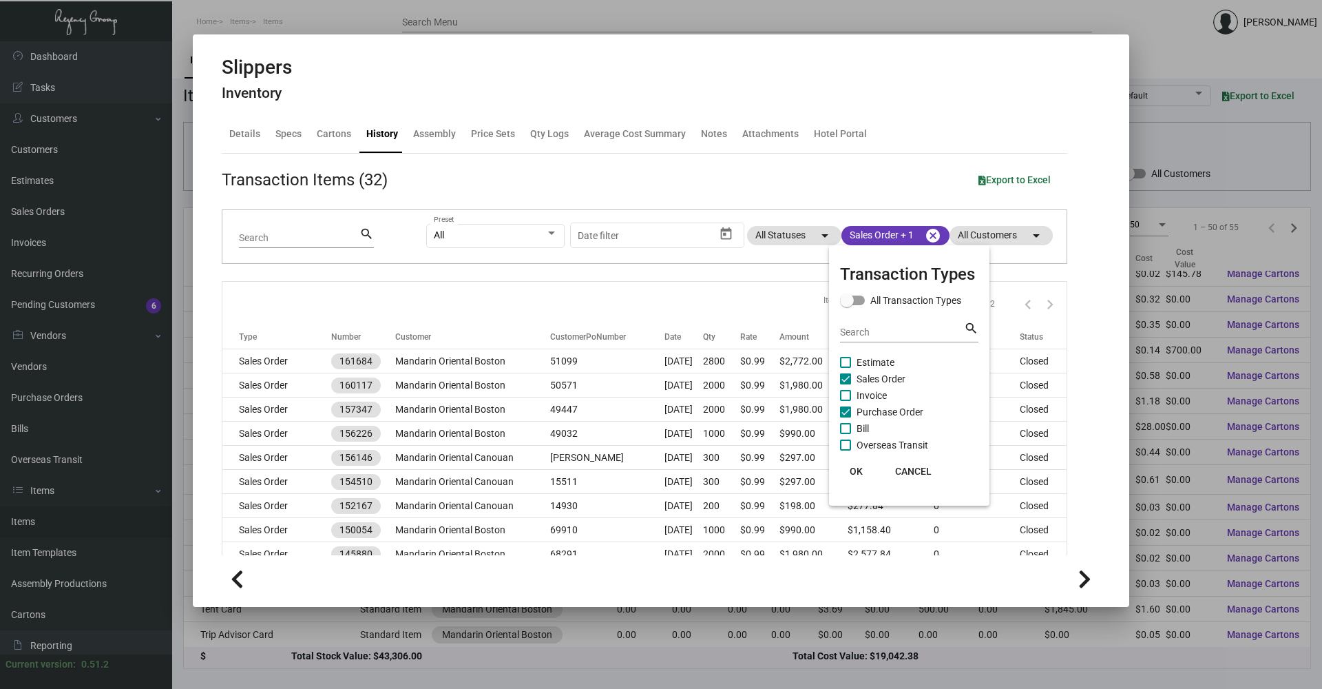
click at [890, 379] on span "Sales Order" at bounding box center [881, 378] width 49 height 17
click at [846, 384] on input "Sales Order" at bounding box center [845, 384] width 1 height 1
checkbox input "false"
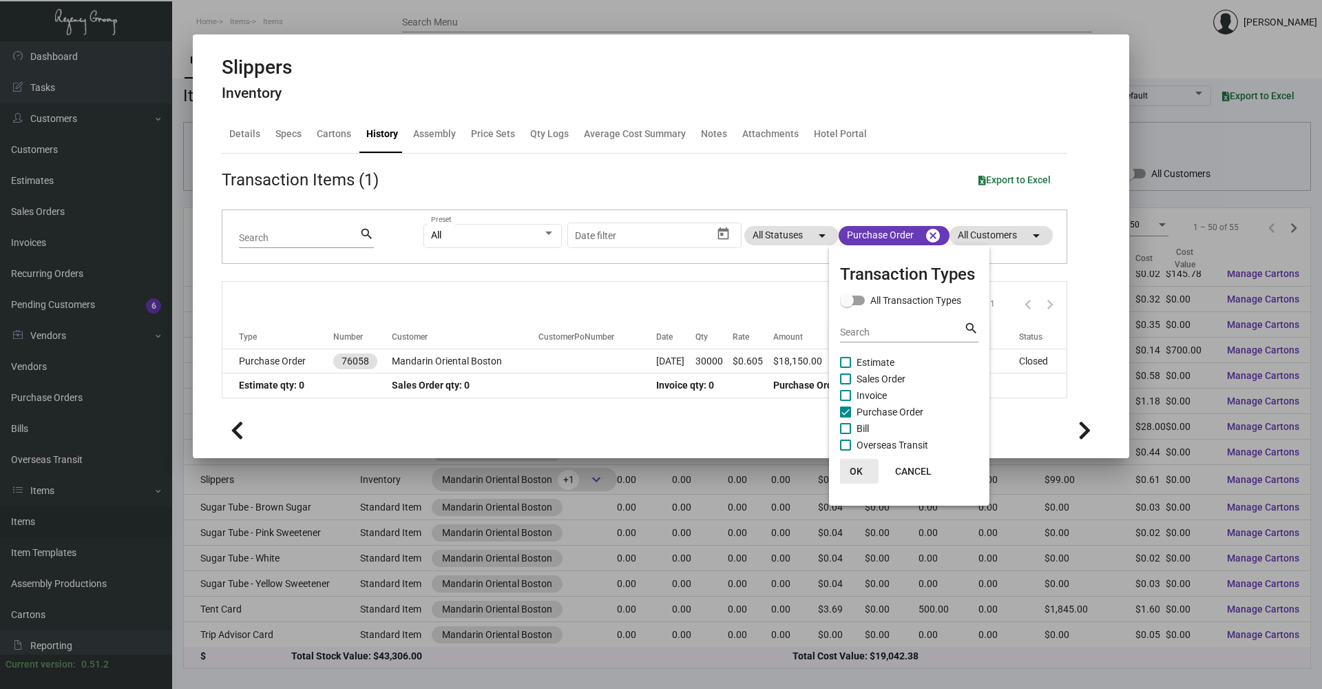
click at [848, 474] on button "OK" at bounding box center [857, 471] width 44 height 25
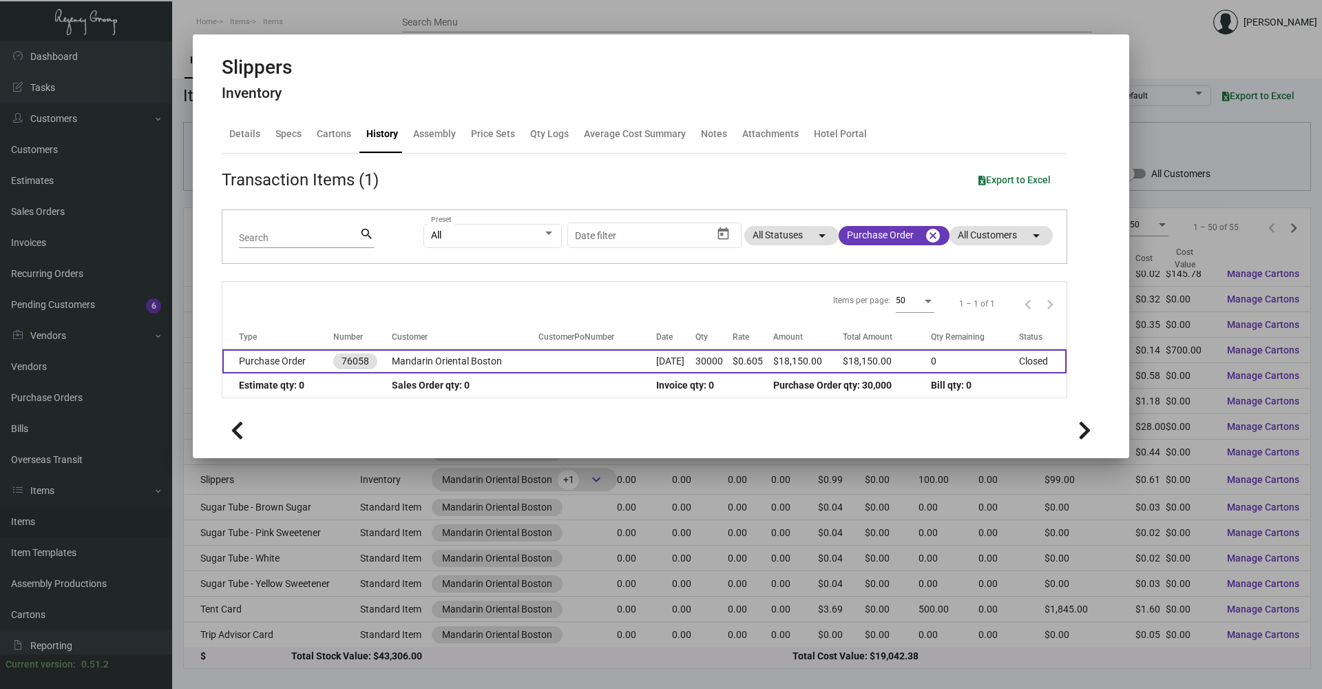
click at [525, 359] on td "Mandarin Oriental Boston" at bounding box center [465, 361] width 147 height 24
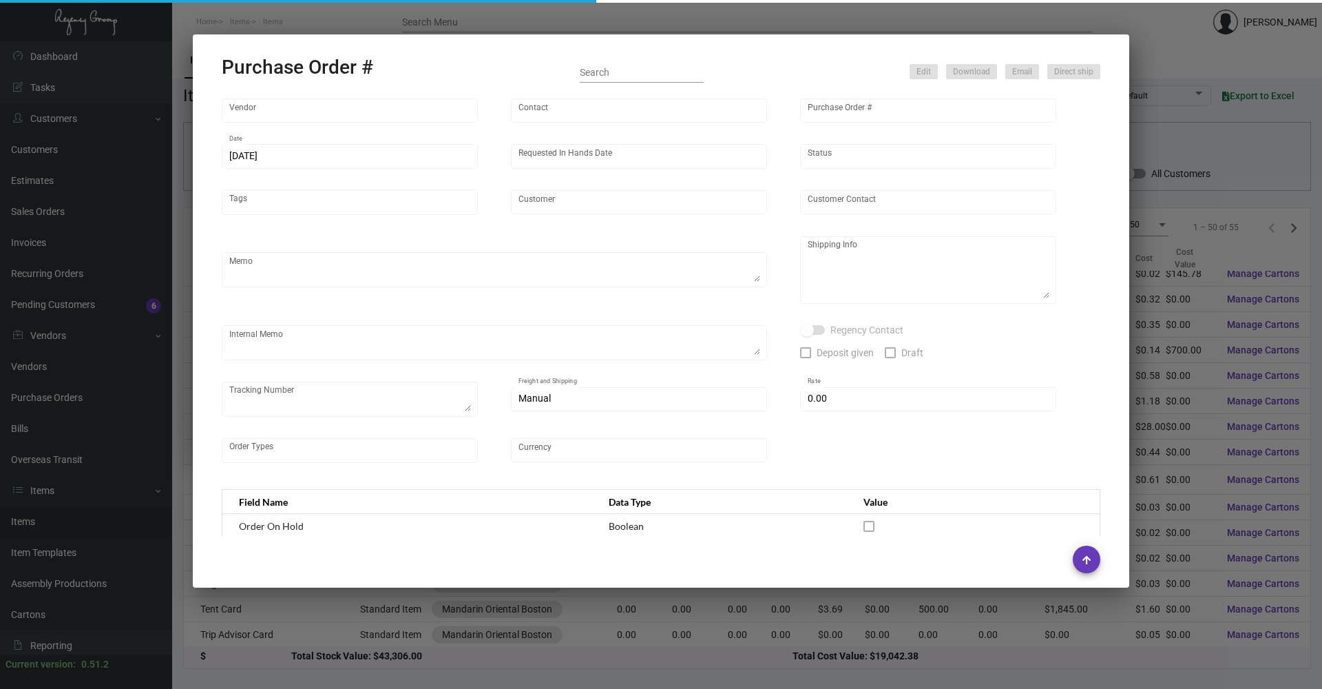
type input "Yangzhou Jingshangpin footwear Co.,ltd."
type input "[PERSON_NAME] ."
type input "76058"
type input "[DATE]"
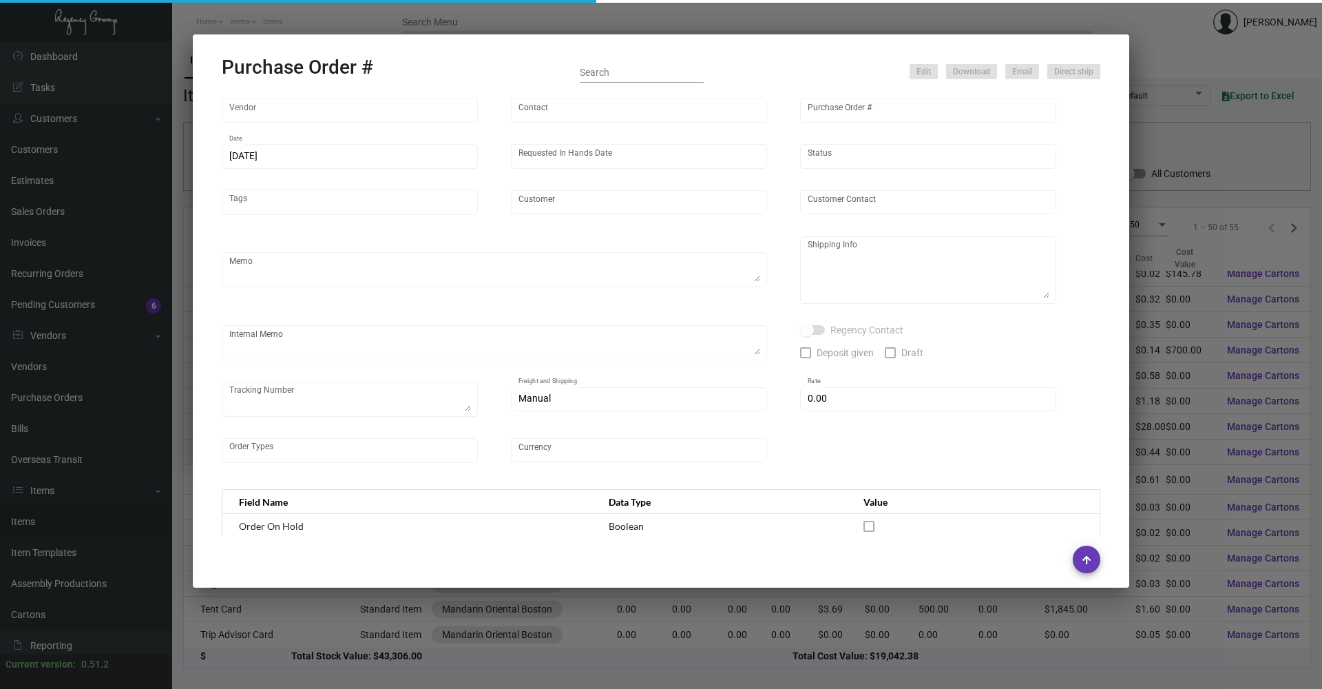
type input "Mandarin Oriental Boston"
type textarea "$6,600.00 + $11,550.00 paid"
type textarea "Regency Group [STREET_ADDRESS][US_STATE] [PHONE_NUMBER]"
type input "$ 0.00"
type input "United States Dollar $"
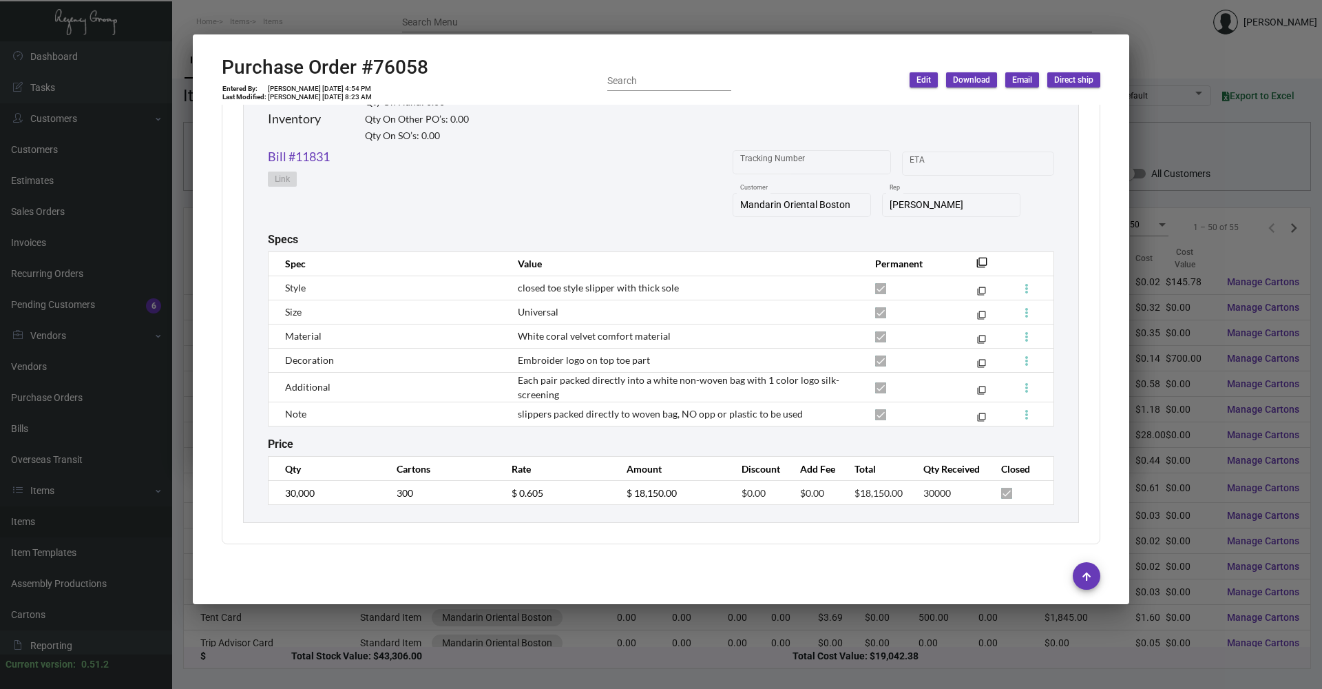
scroll to position [923, 0]
click at [337, 605] on div at bounding box center [661, 344] width 1322 height 689
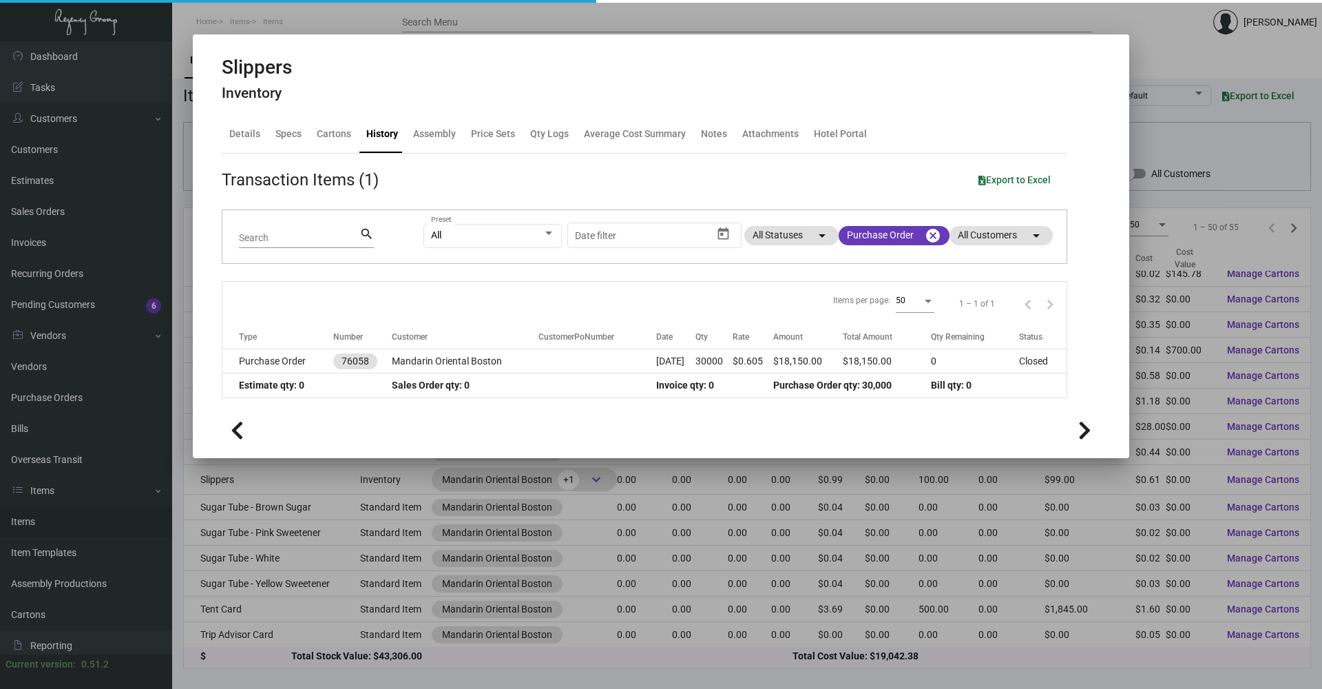
click at [357, 638] on div at bounding box center [661, 344] width 1322 height 689
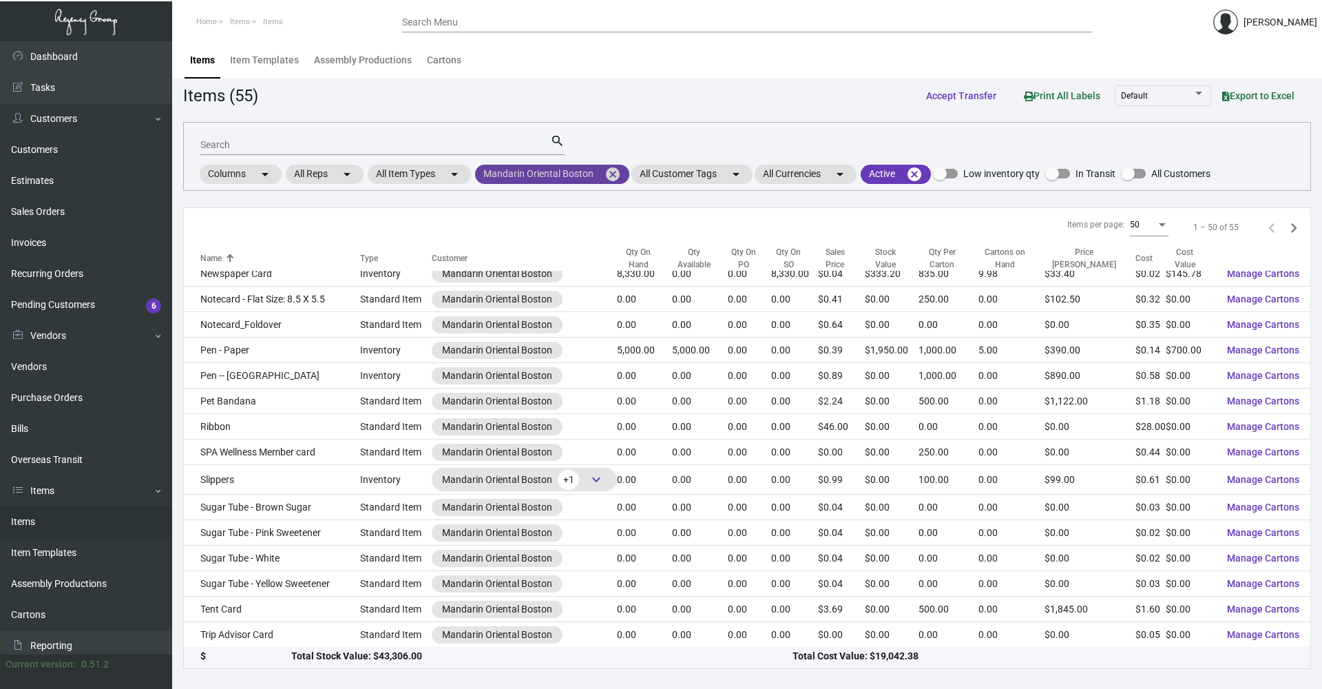
click at [614, 178] on mat-icon "cancel" at bounding box center [613, 174] width 17 height 17
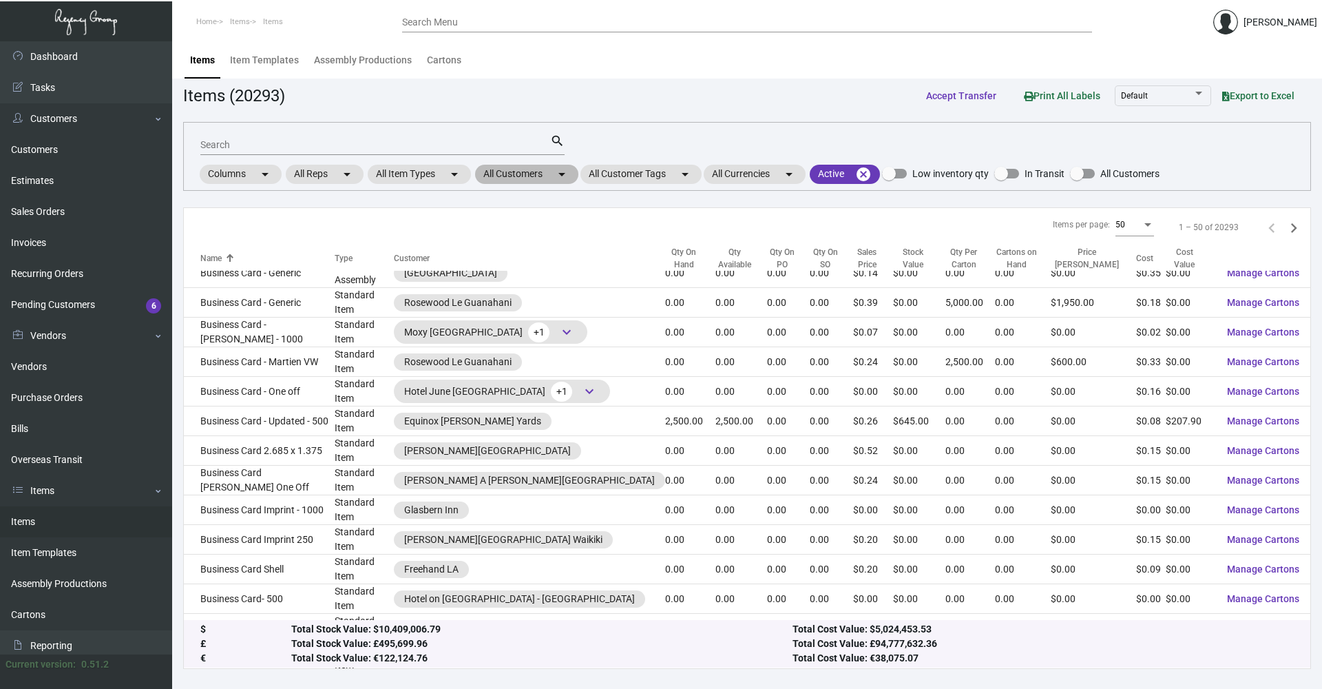
click at [538, 174] on mat-chip "All Customers arrow_drop_down" at bounding box center [526, 174] width 103 height 19
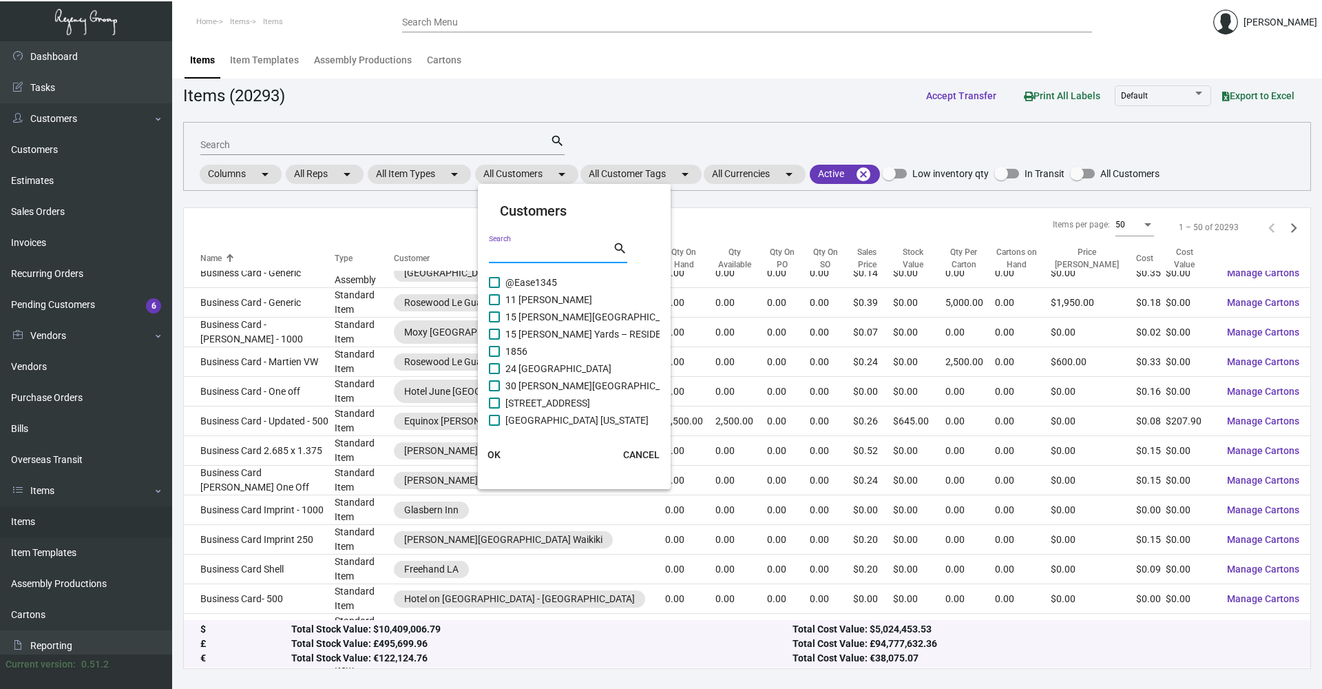
drag, startPoint x: 541, startPoint y: 255, endPoint x: 545, endPoint y: 244, distance: 12.4
click at [545, 244] on div "Search" at bounding box center [551, 251] width 124 height 21
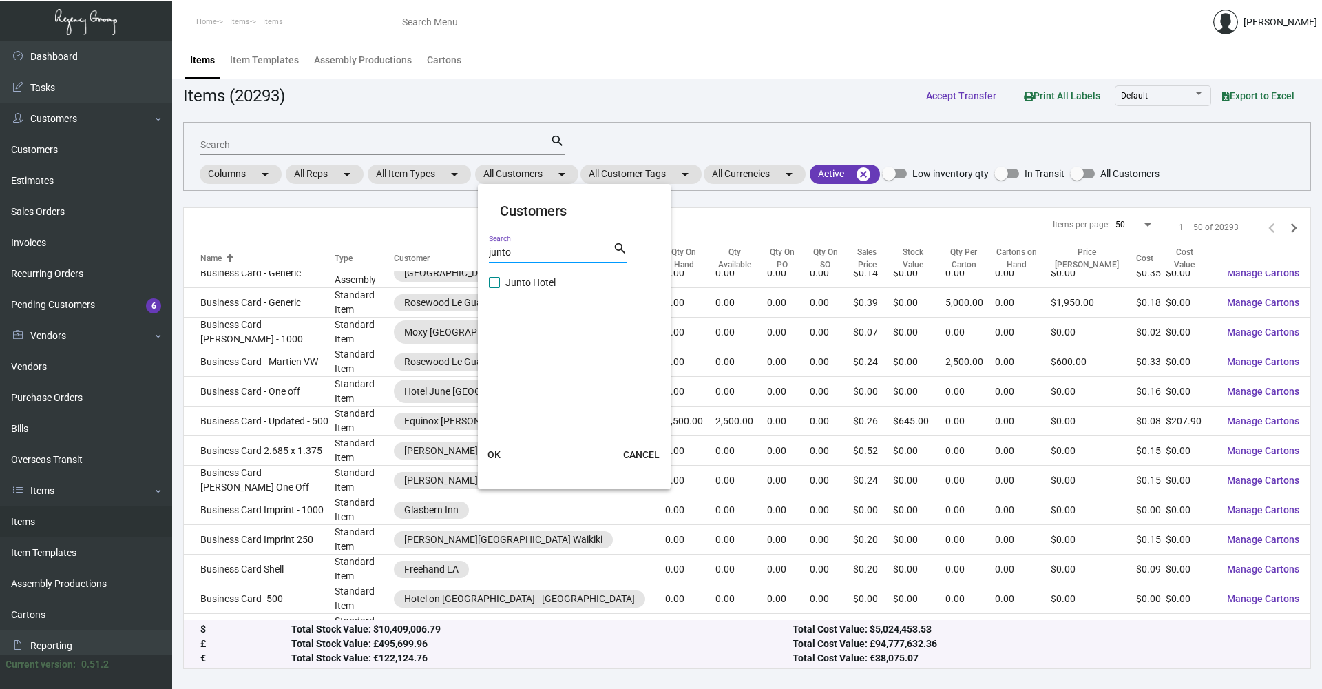
type input "junto"
click at [552, 291] on mat-checkbox "Junto Hotel" at bounding box center [575, 282] width 172 height 17
click at [525, 288] on span "Junto Hotel" at bounding box center [530, 282] width 50 height 17
click at [494, 288] on input "Junto Hotel" at bounding box center [494, 288] width 1 height 1
checkbox input "true"
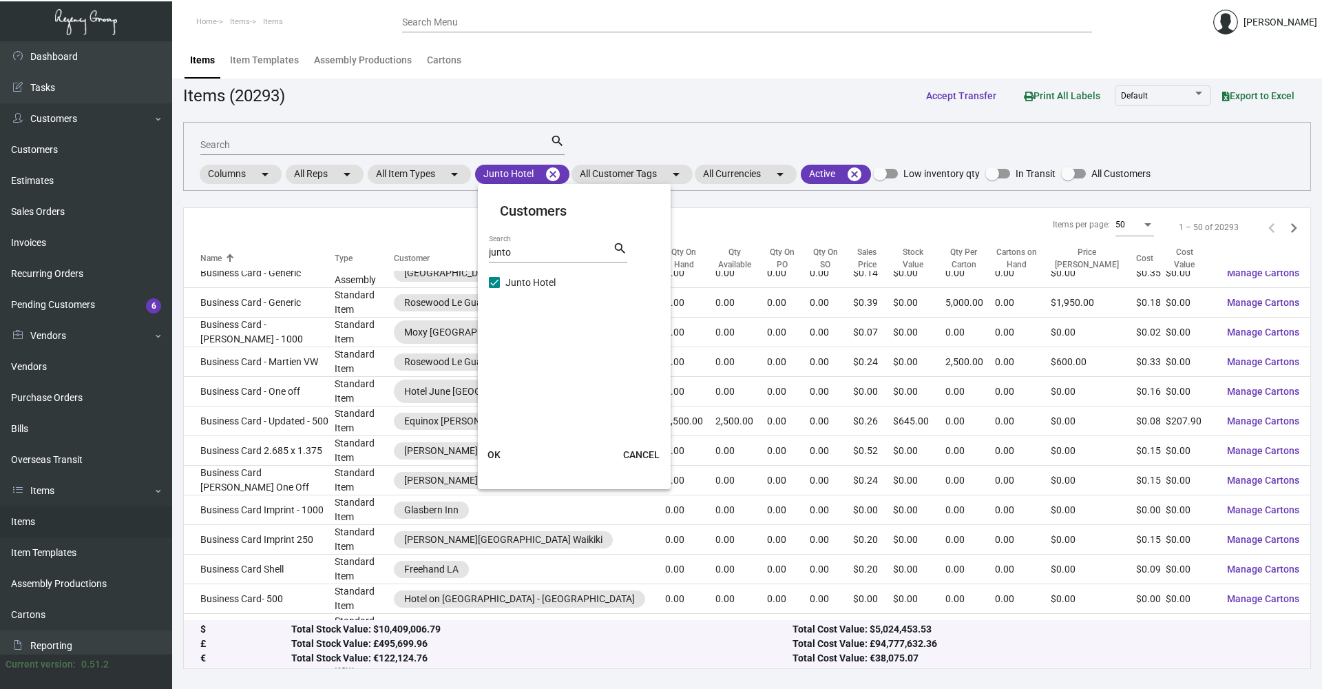
click at [491, 457] on span "OK" at bounding box center [494, 454] width 13 height 11
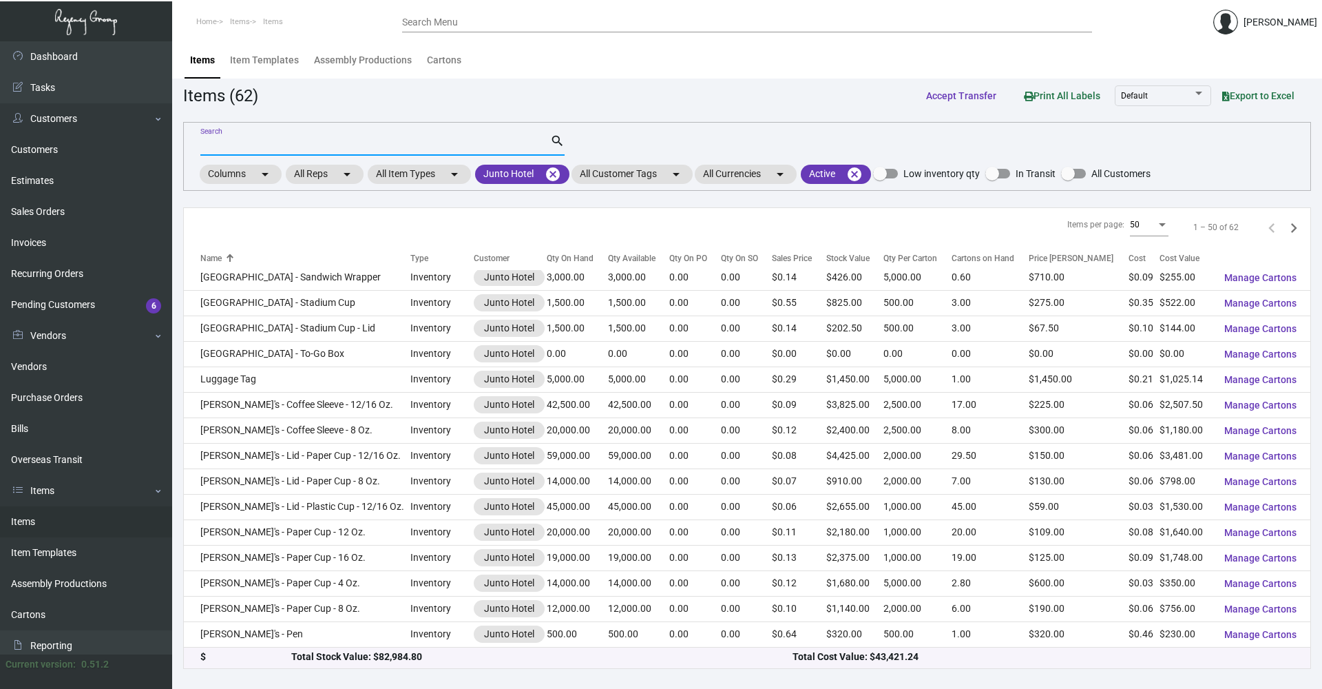
click at [312, 149] on input "Search" at bounding box center [375, 145] width 350 height 11
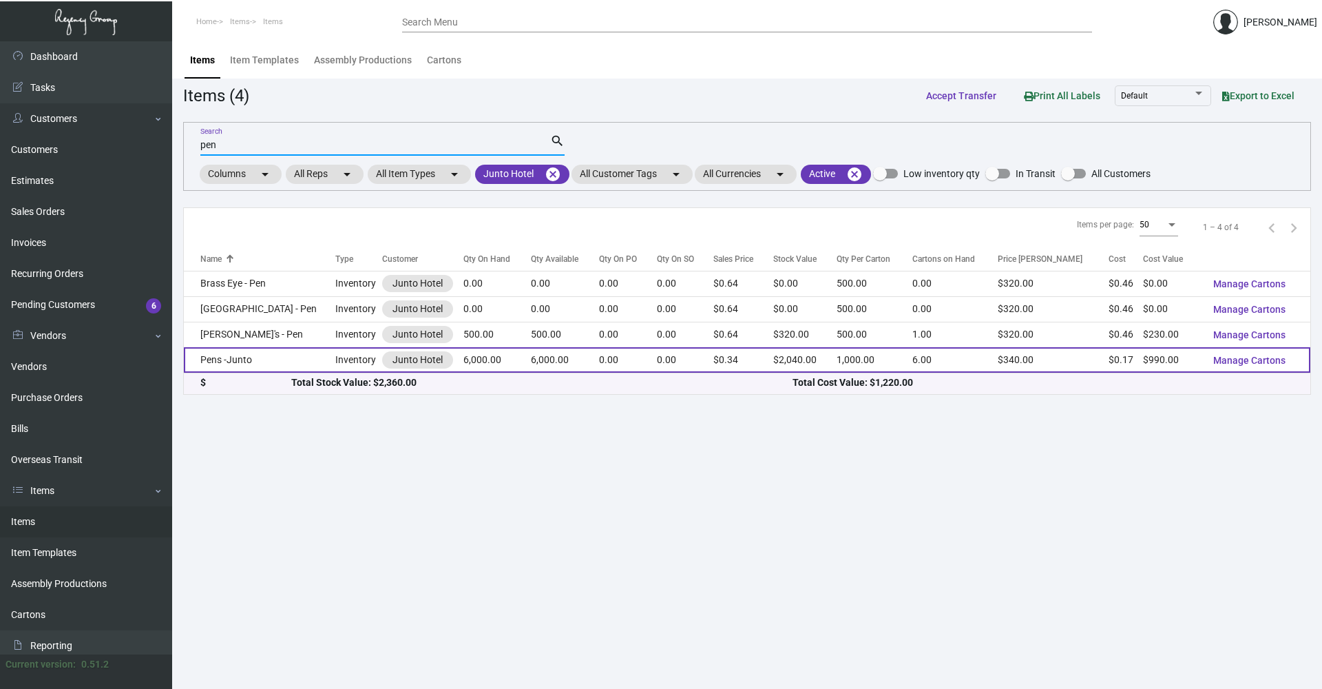
type input "pen"
click at [317, 359] on td "Pens -Junto" at bounding box center [260, 359] width 152 height 25
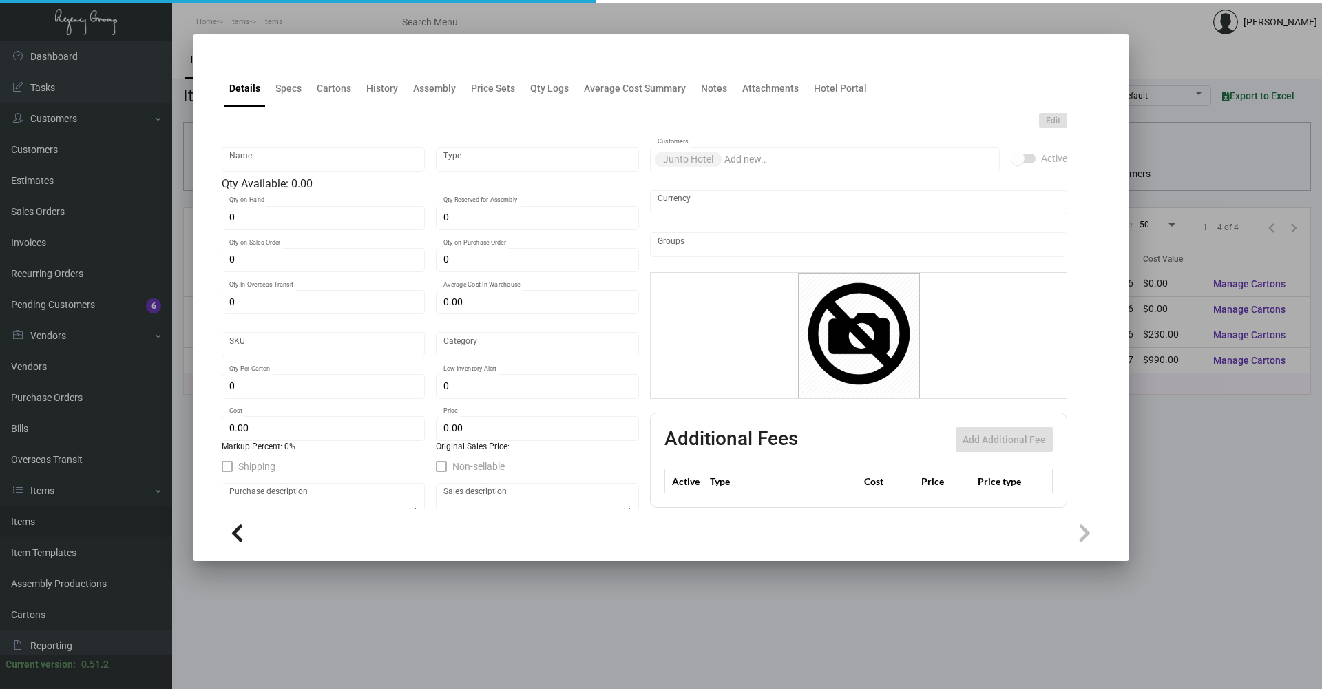
type input "Pens -Junto"
type input "Inventory"
type input "6,000"
type input "$ 0.165"
type input "2505"
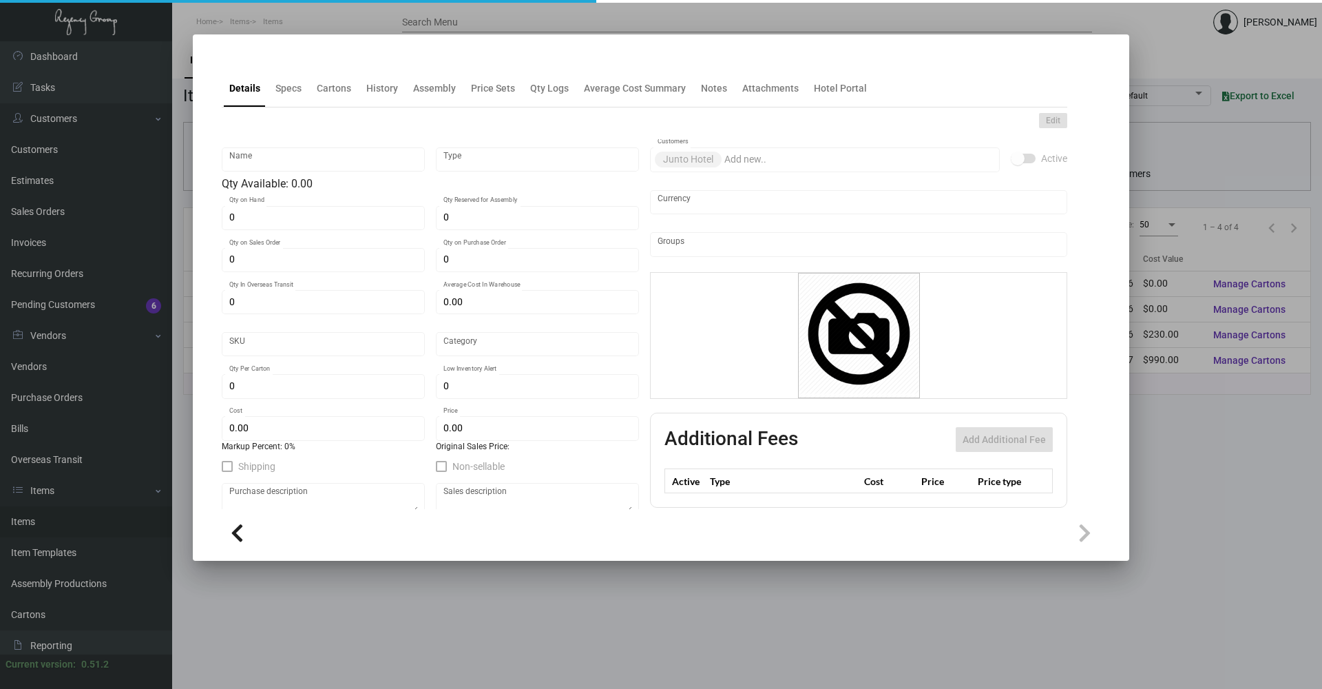
type input "Standard"
type input "1,000"
type input "$ 0.165"
type input "$ 0.34"
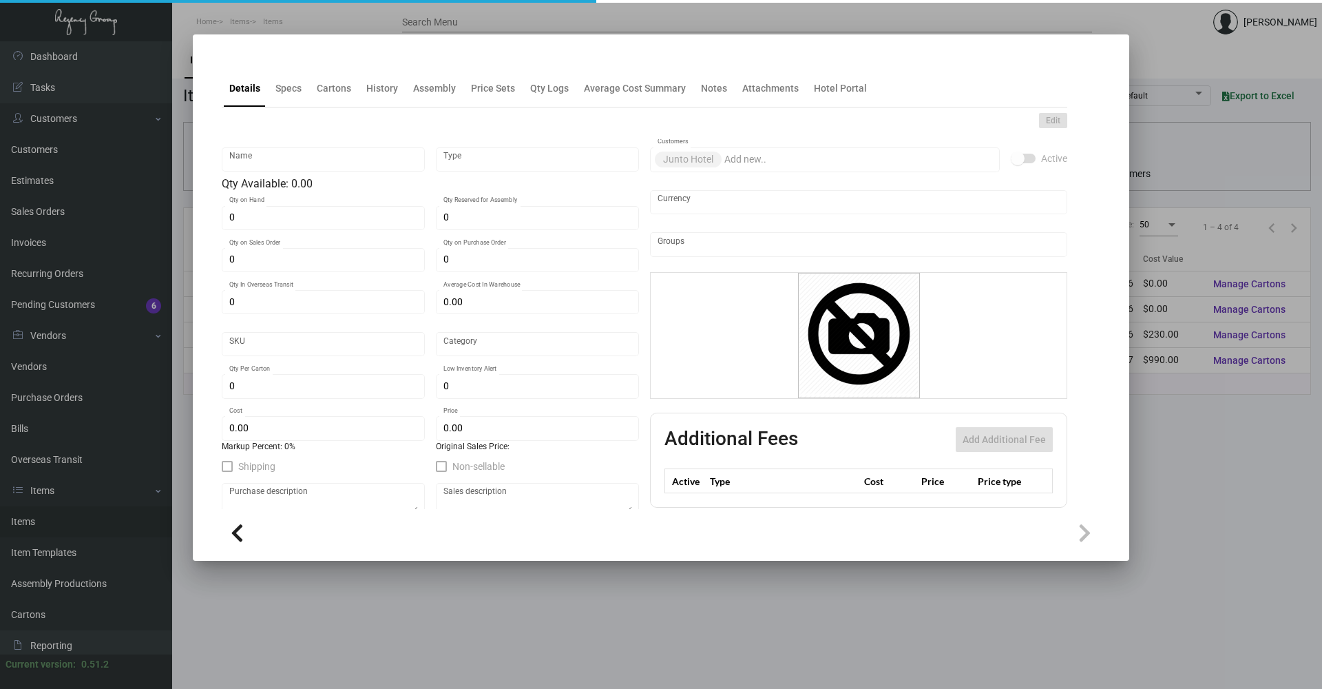
type textarea "BIC Pen: Navy color barrel click pen, gold parts and clip, one color logo decor…"
checkbox input "true"
type input "United States Dollar $"
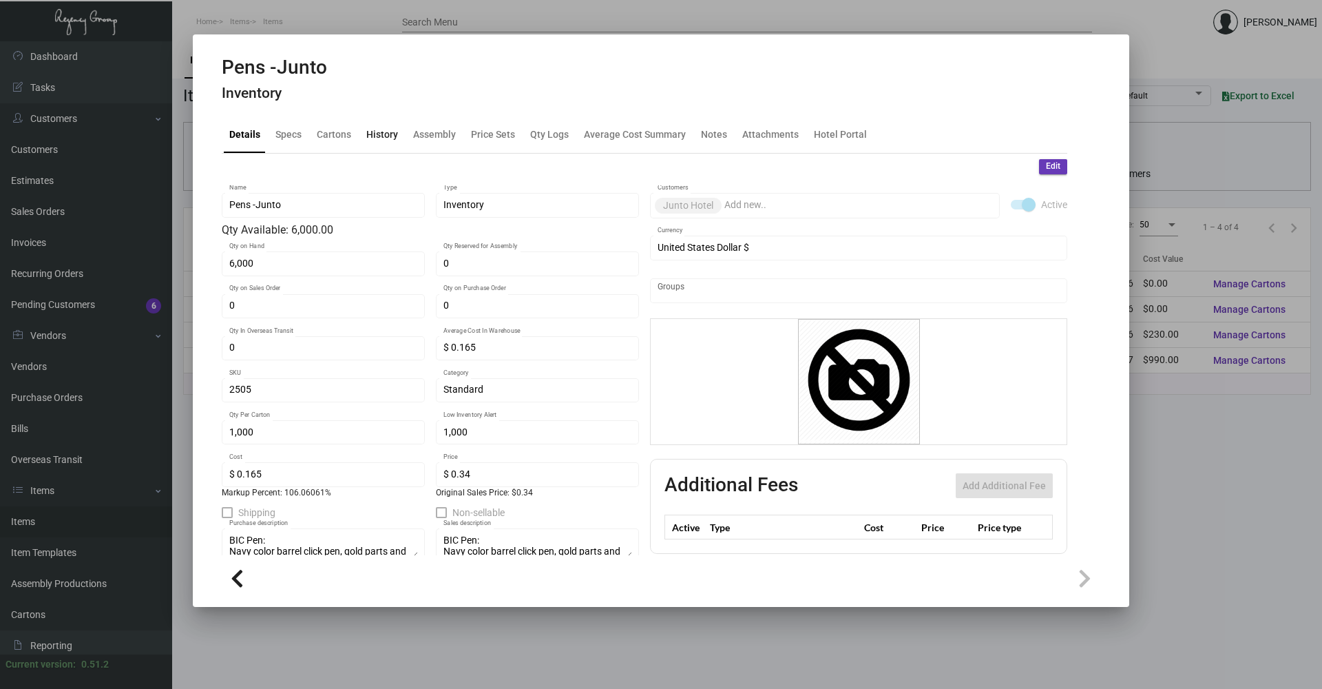
click at [384, 131] on div "History" at bounding box center [382, 134] width 32 height 14
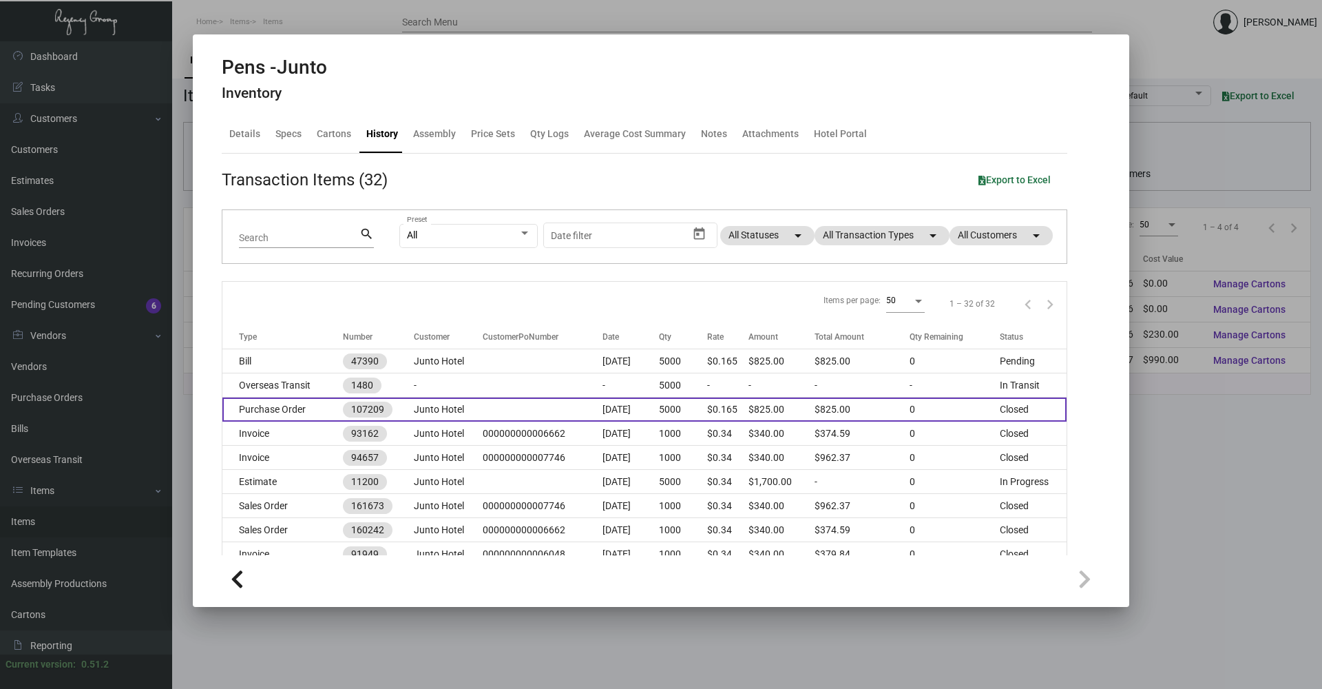
click at [776, 413] on td "$825.00" at bounding box center [782, 409] width 67 height 24
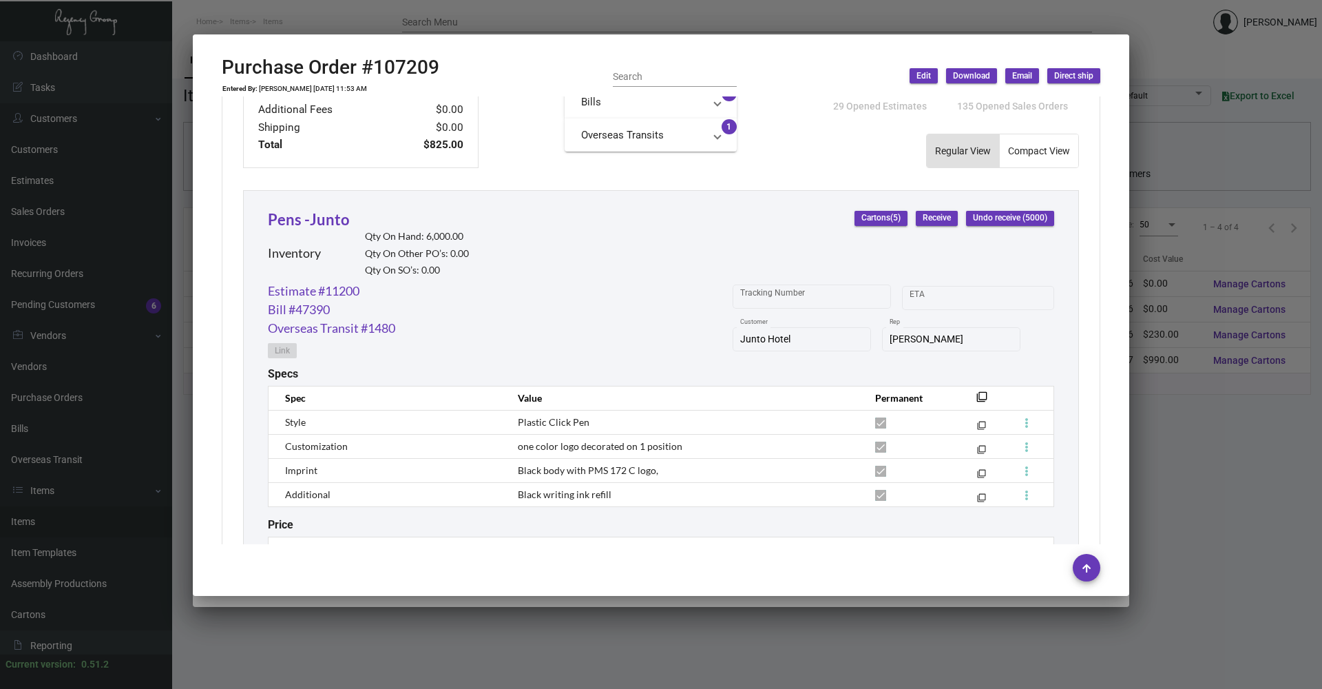
scroll to position [638, 0]
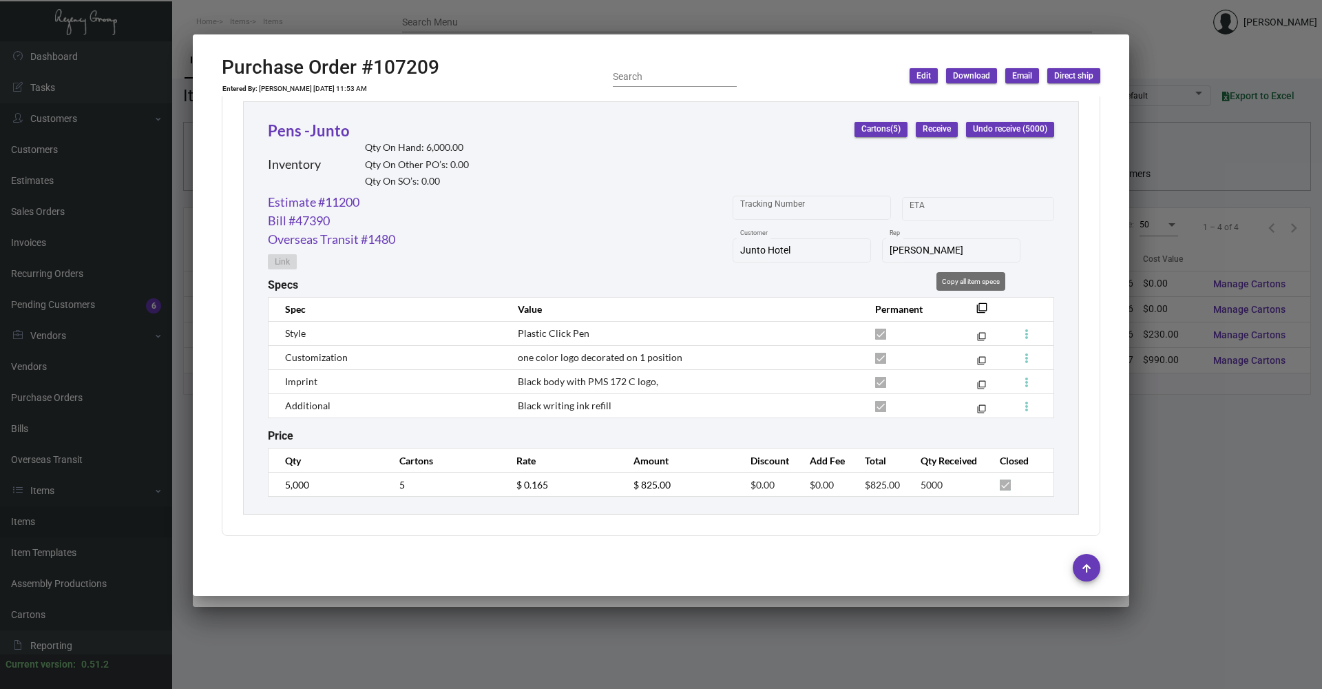
click at [977, 309] on mat-icon "filter_none" at bounding box center [982, 311] width 11 height 11
drag, startPoint x: 438, startPoint y: 69, endPoint x: 375, endPoint y: 73, distance: 63.5
click at [375, 73] on div "Purchase Order #107209 Entered By: [PERSON_NAME] [DATE] 11:53 AM Search Edit Do…" at bounding box center [661, 76] width 879 height 41
click at [401, 40] on icon at bounding box center [405, 32] width 12 height 14
copy h2 "107209"
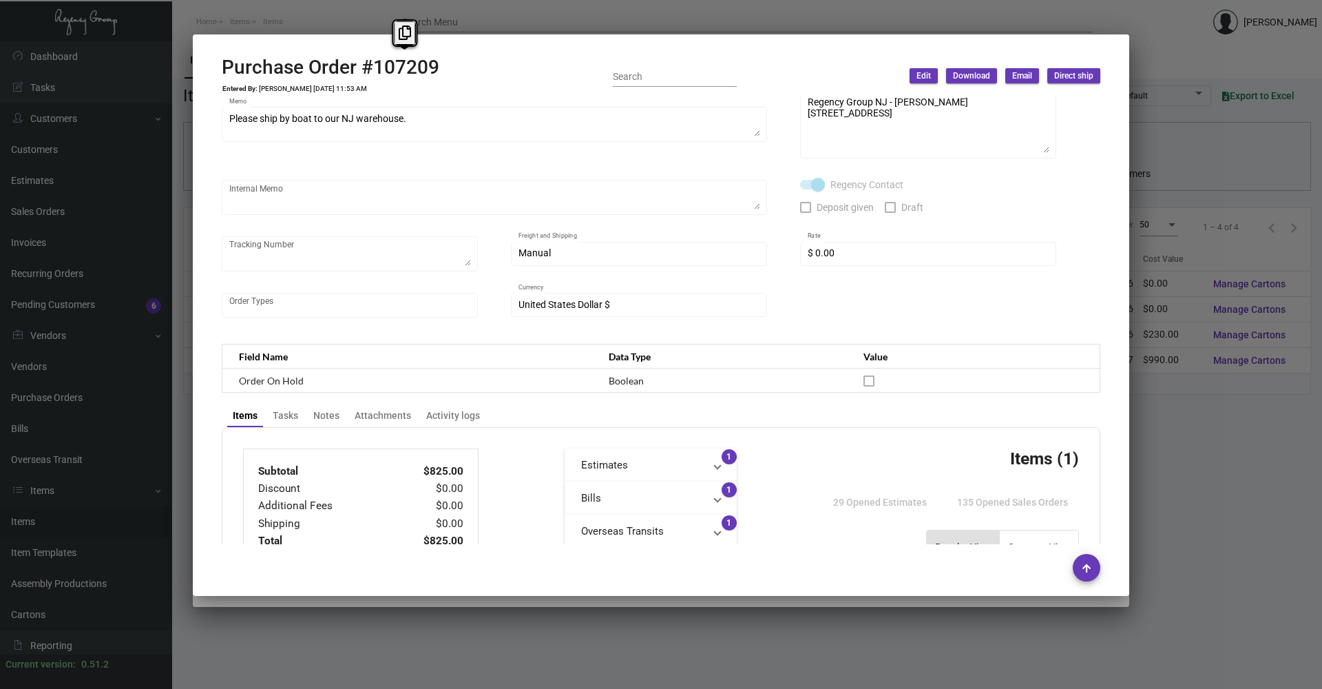
scroll to position [0, 0]
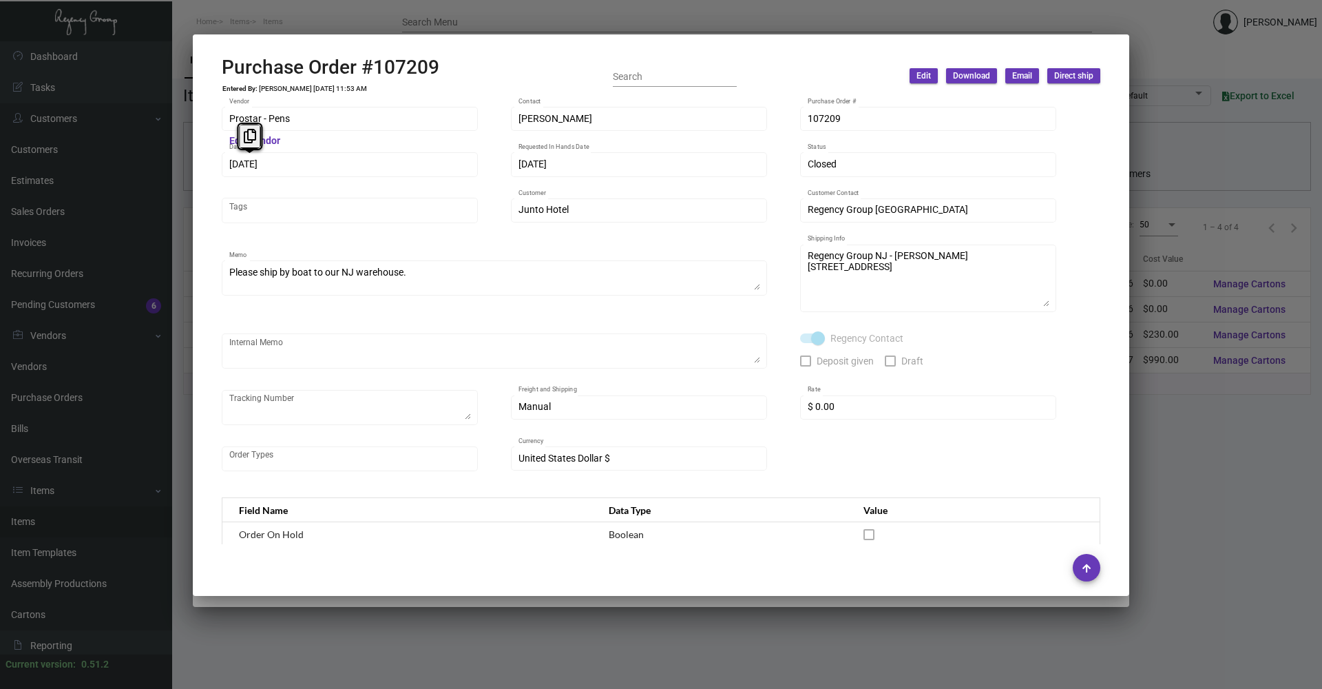
click at [209, 168] on div "Prostar - Pens Vendor Edit Vendor [PERSON_NAME] Contact 107209 Purchase Order #…" at bounding box center [661, 320] width 912 height 448
click at [261, 138] on button at bounding box center [249, 136] width 23 height 25
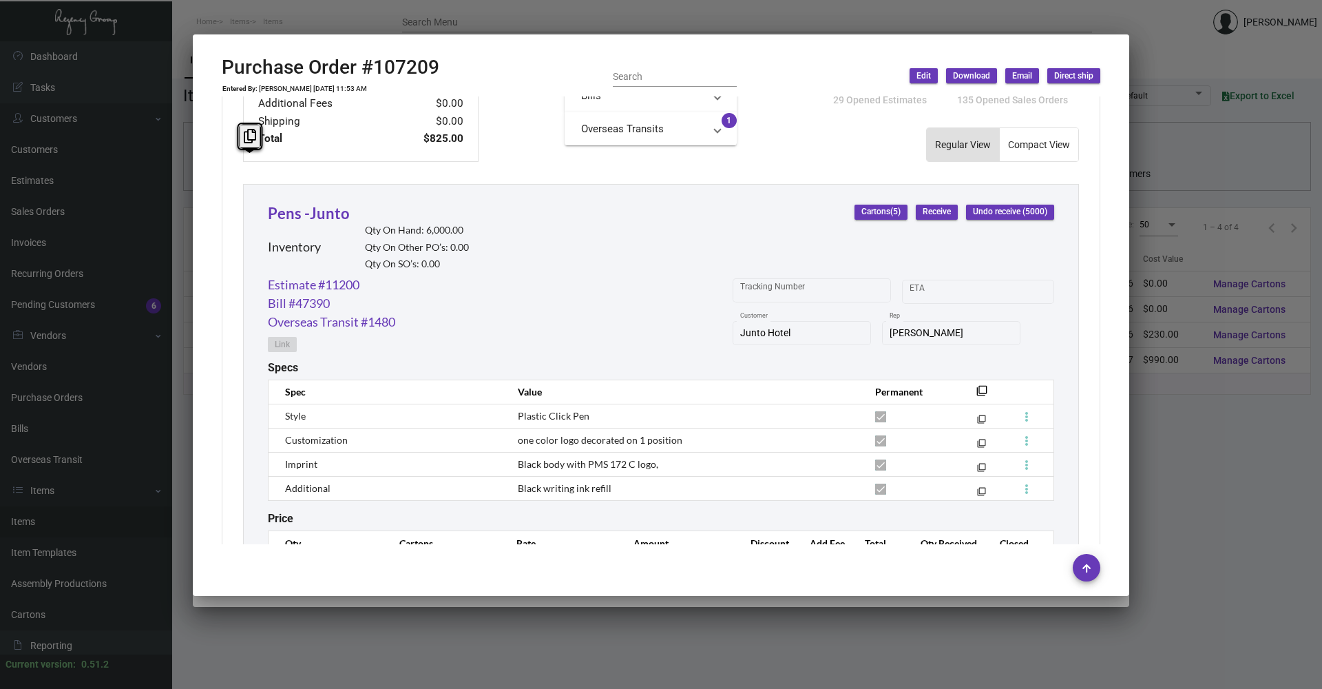
scroll to position [638, 0]
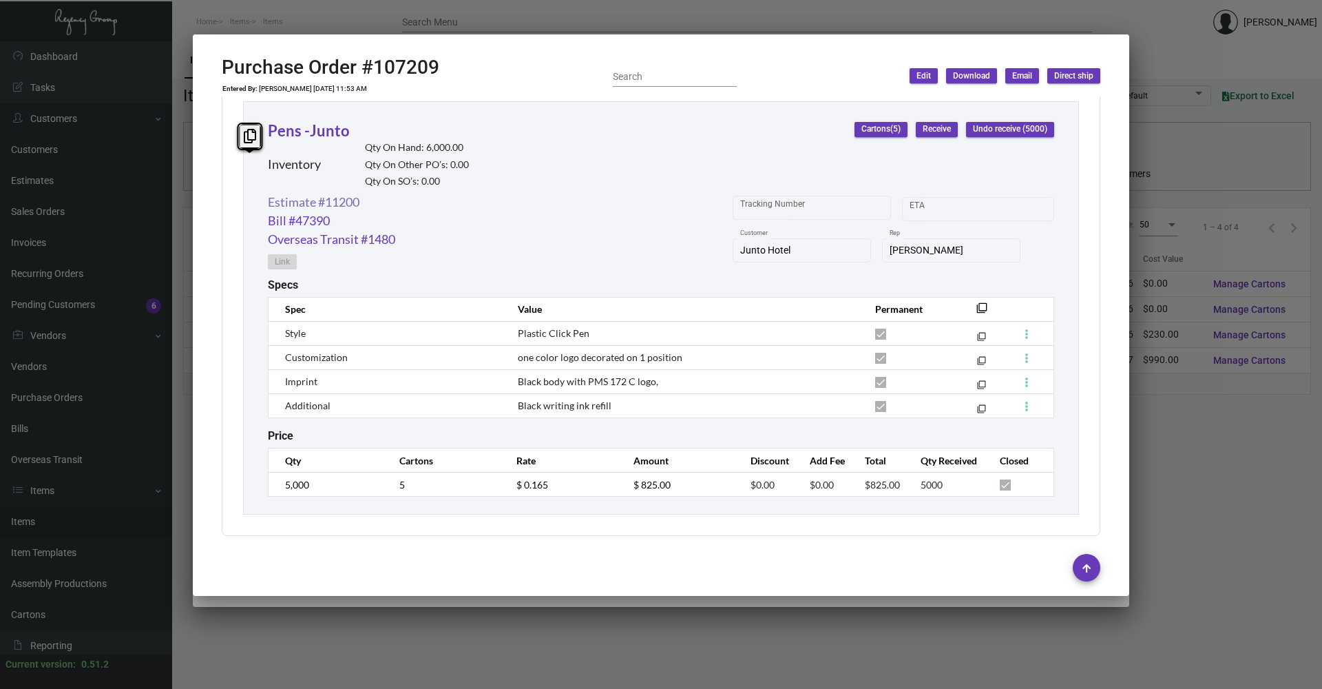
click at [343, 201] on link "Estimate #11200" at bounding box center [314, 202] width 92 height 19
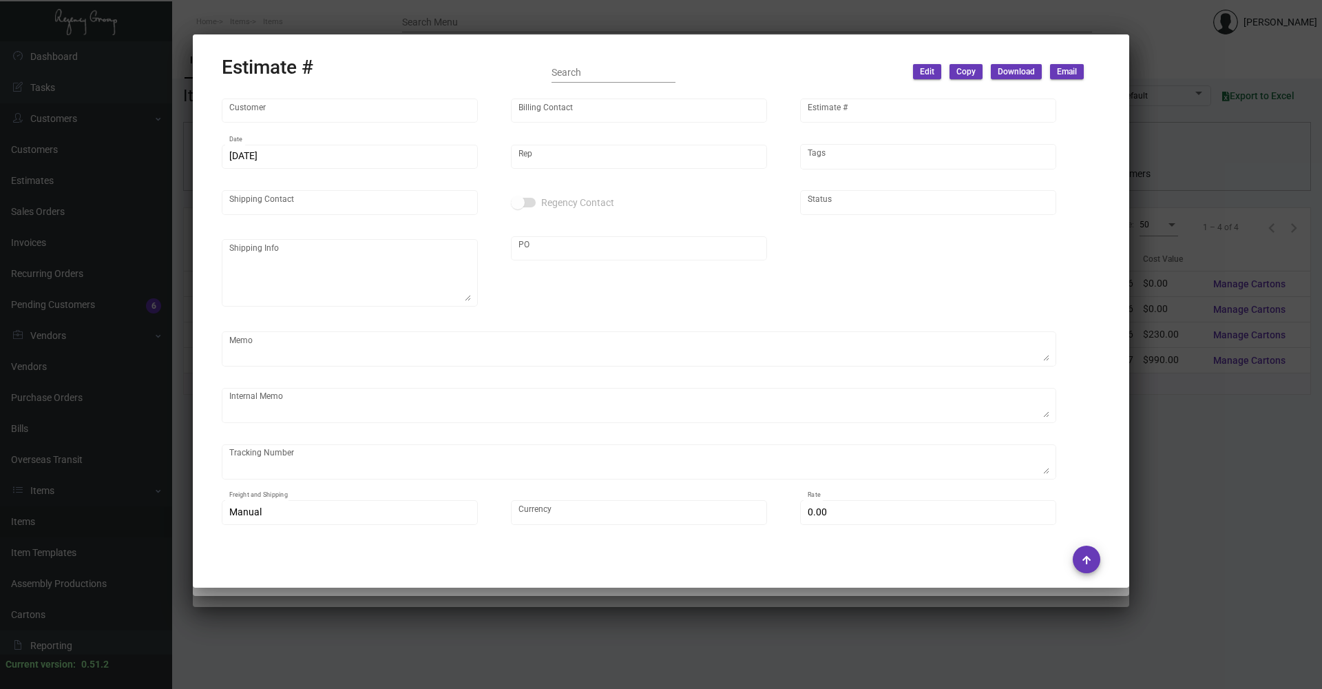
type input "Junto Hotel"
type input "ACCOUNTS PAYABLE"
type input "11200"
type input "[DATE]"
type input "[PERSON_NAME]"
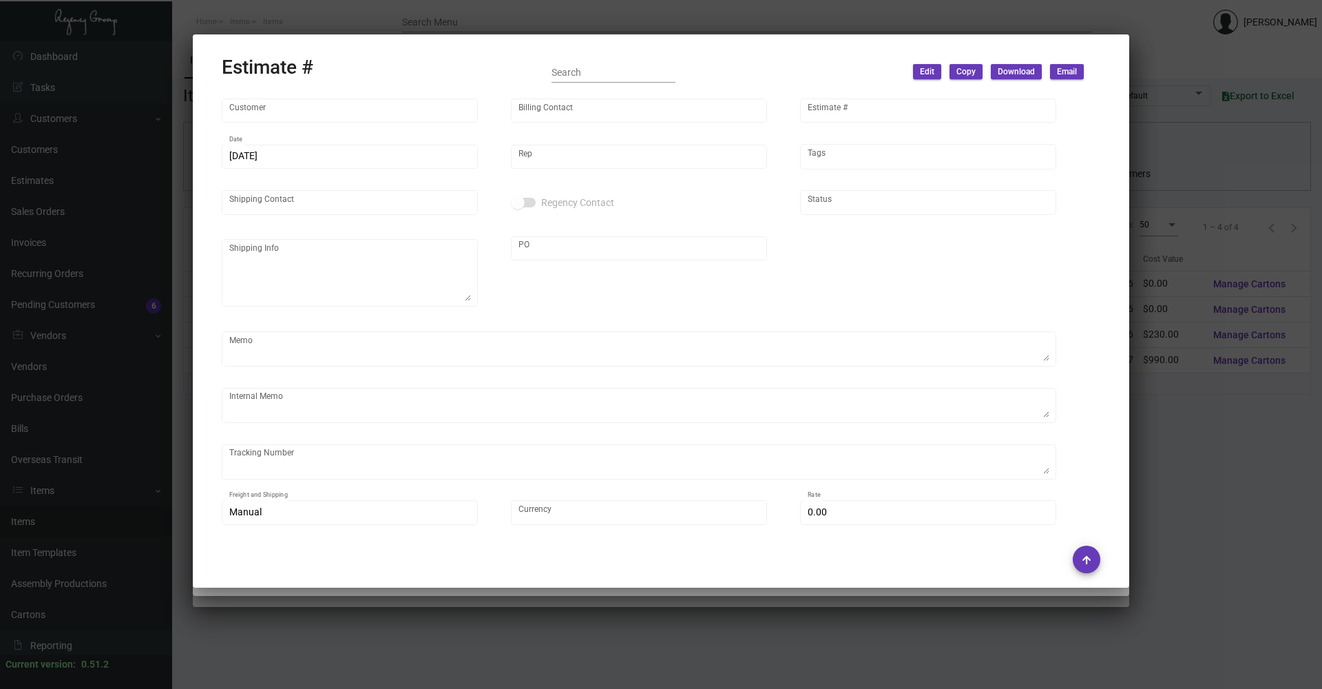
type input "[PERSON_NAME]"
type input "United States Dollar $"
type input "$ 0.00"
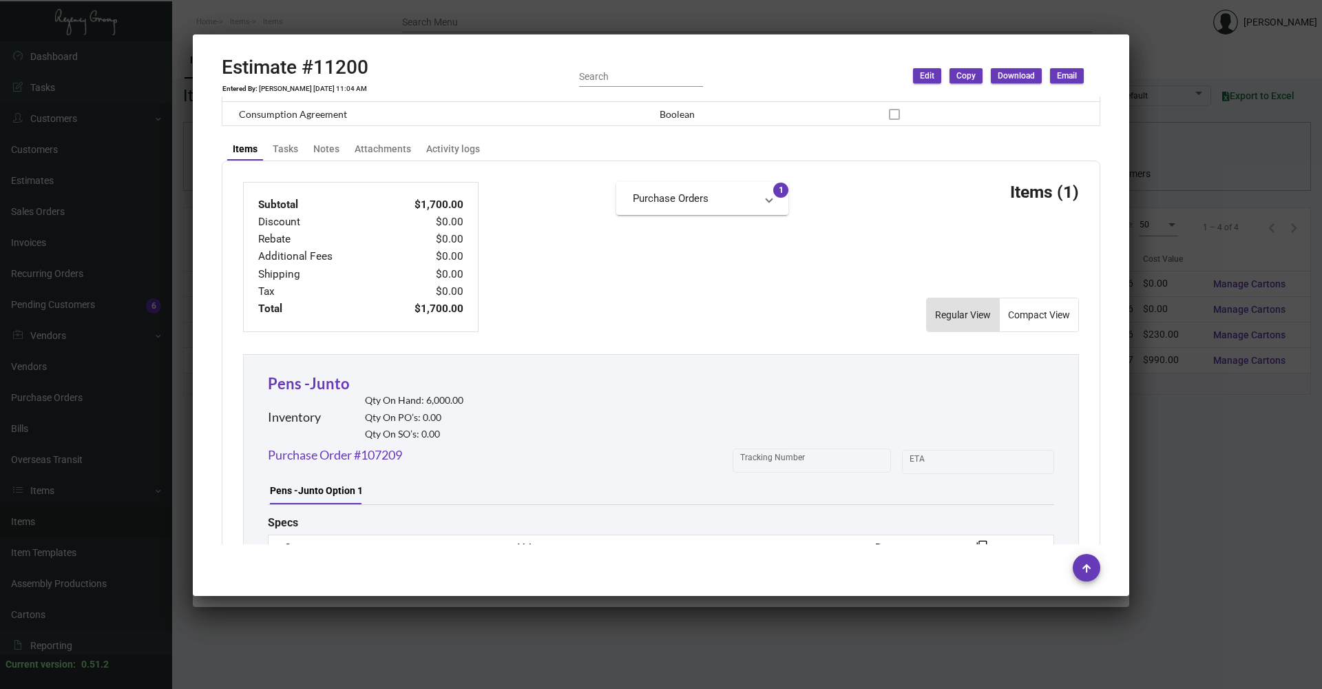
scroll to position [744, 0]
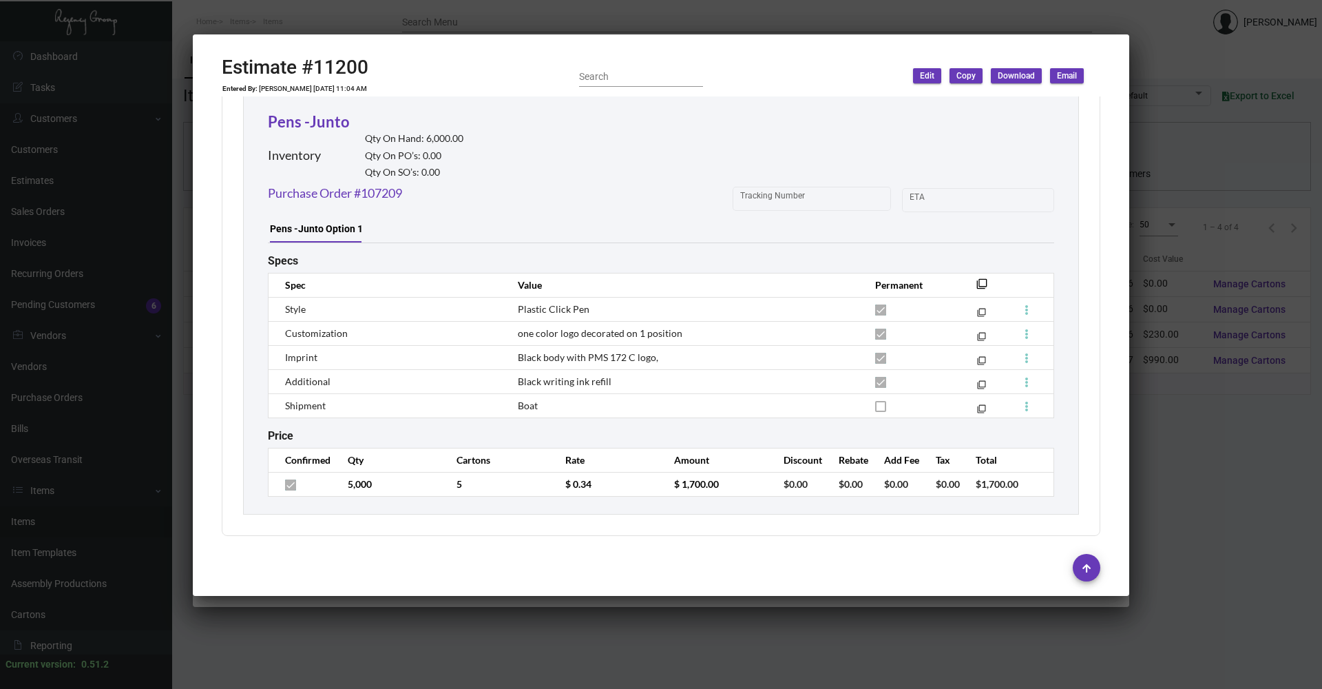
click at [757, 631] on div at bounding box center [661, 344] width 1322 height 689
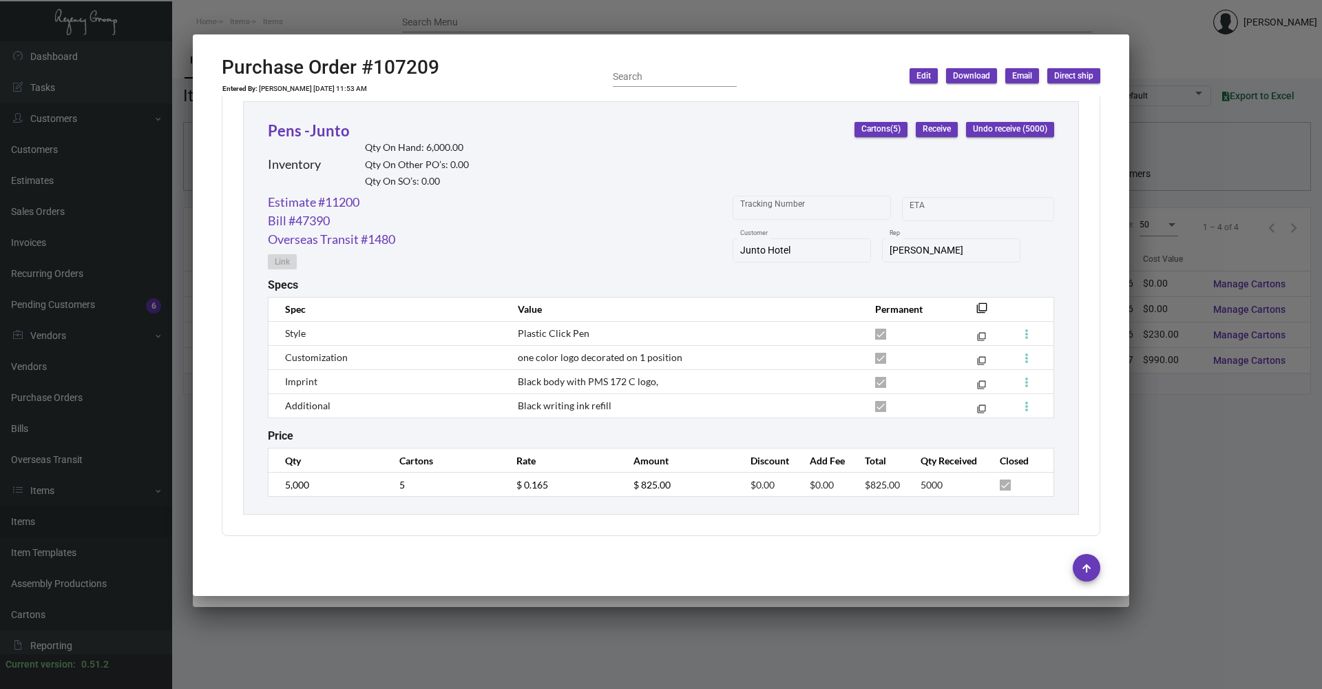
click at [757, 631] on div at bounding box center [661, 344] width 1322 height 689
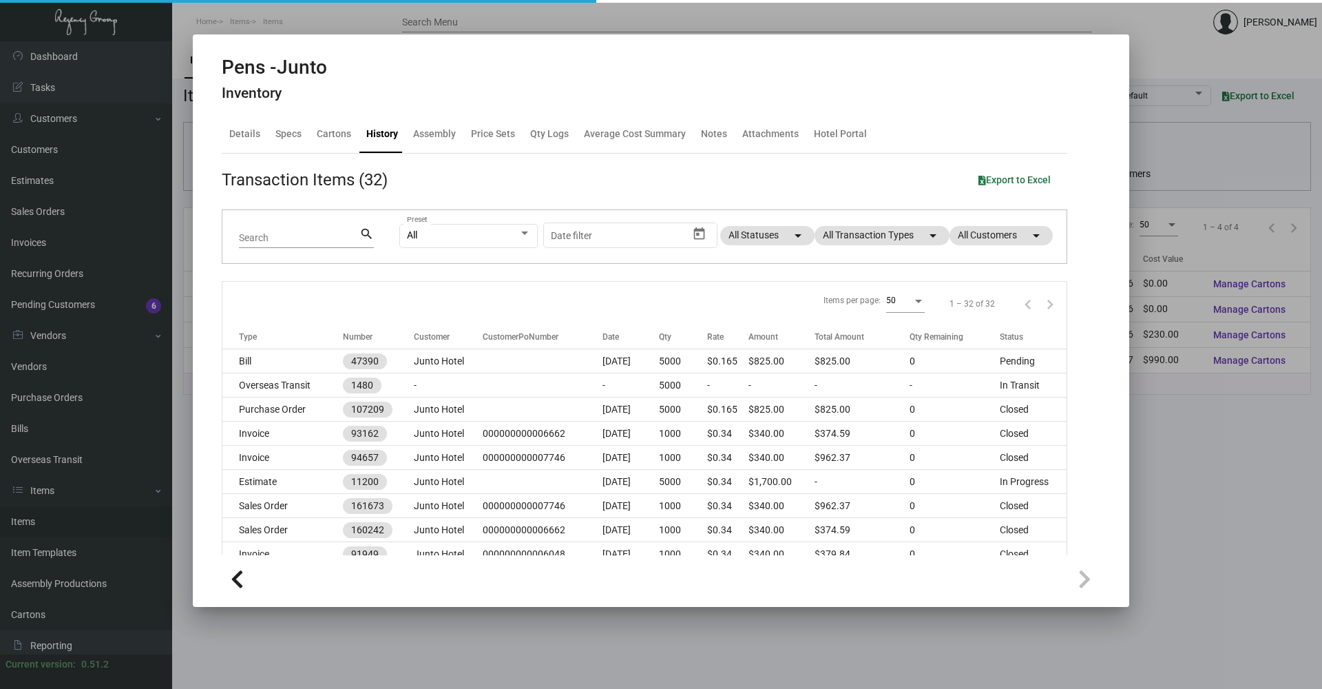
click at [757, 631] on div at bounding box center [661, 344] width 1322 height 689
